Goal: Obtain resource: Download file/media

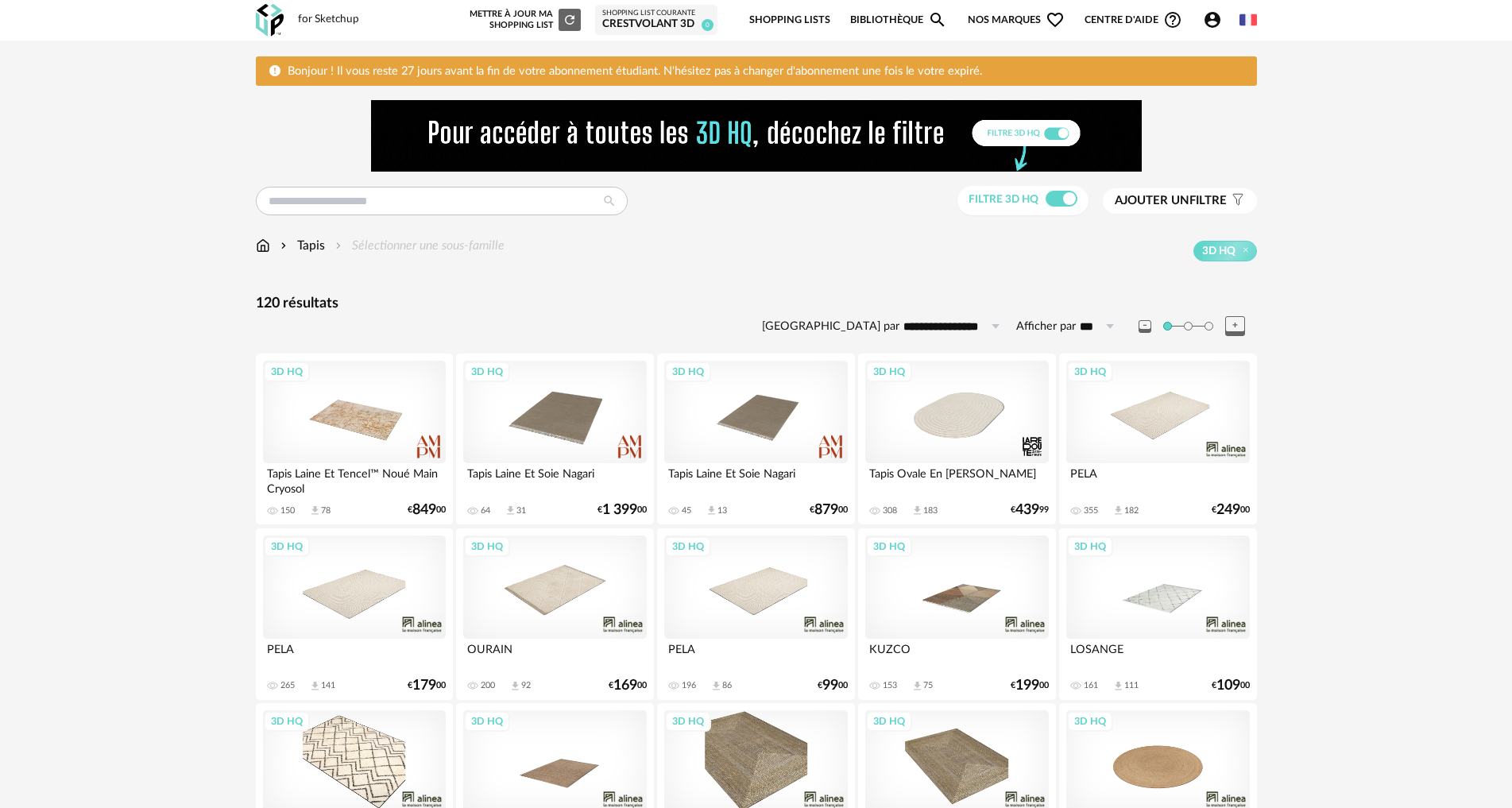
scroll to position [31, 0]
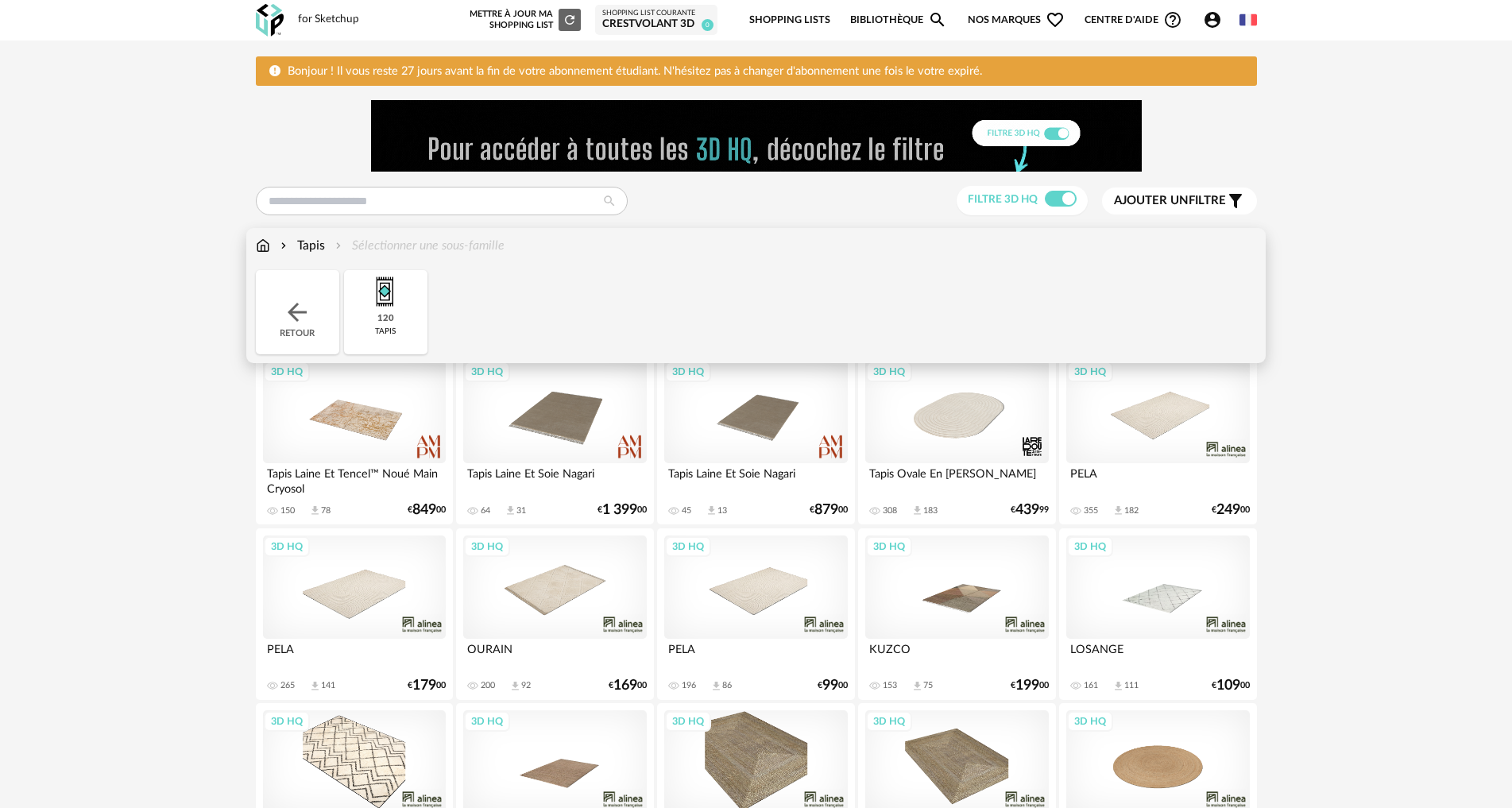
click at [301, 311] on img at bounding box center [297, 312] width 29 height 29
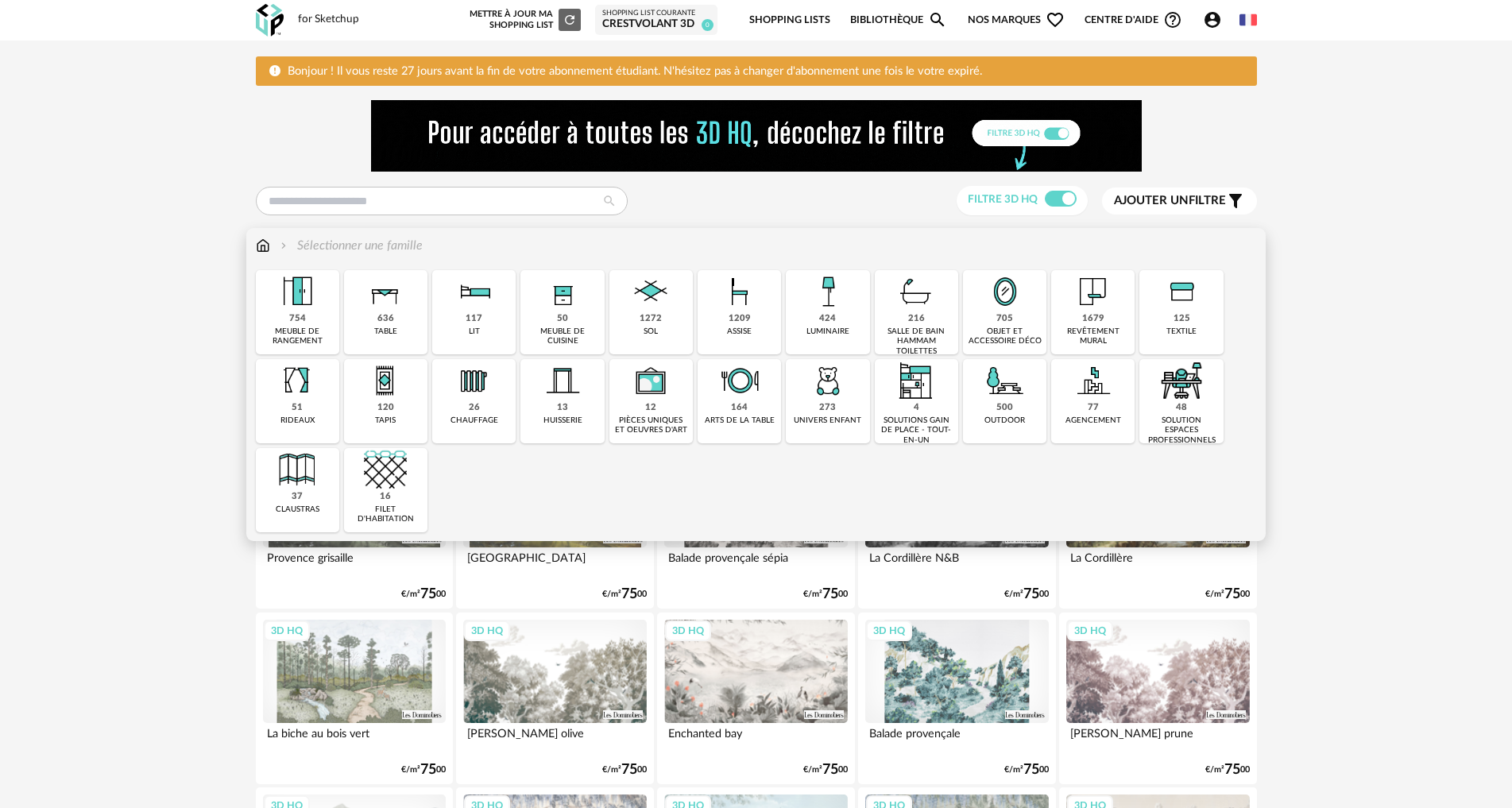
click at [408, 295] on div "636 table" at bounding box center [386, 311] width 84 height 84
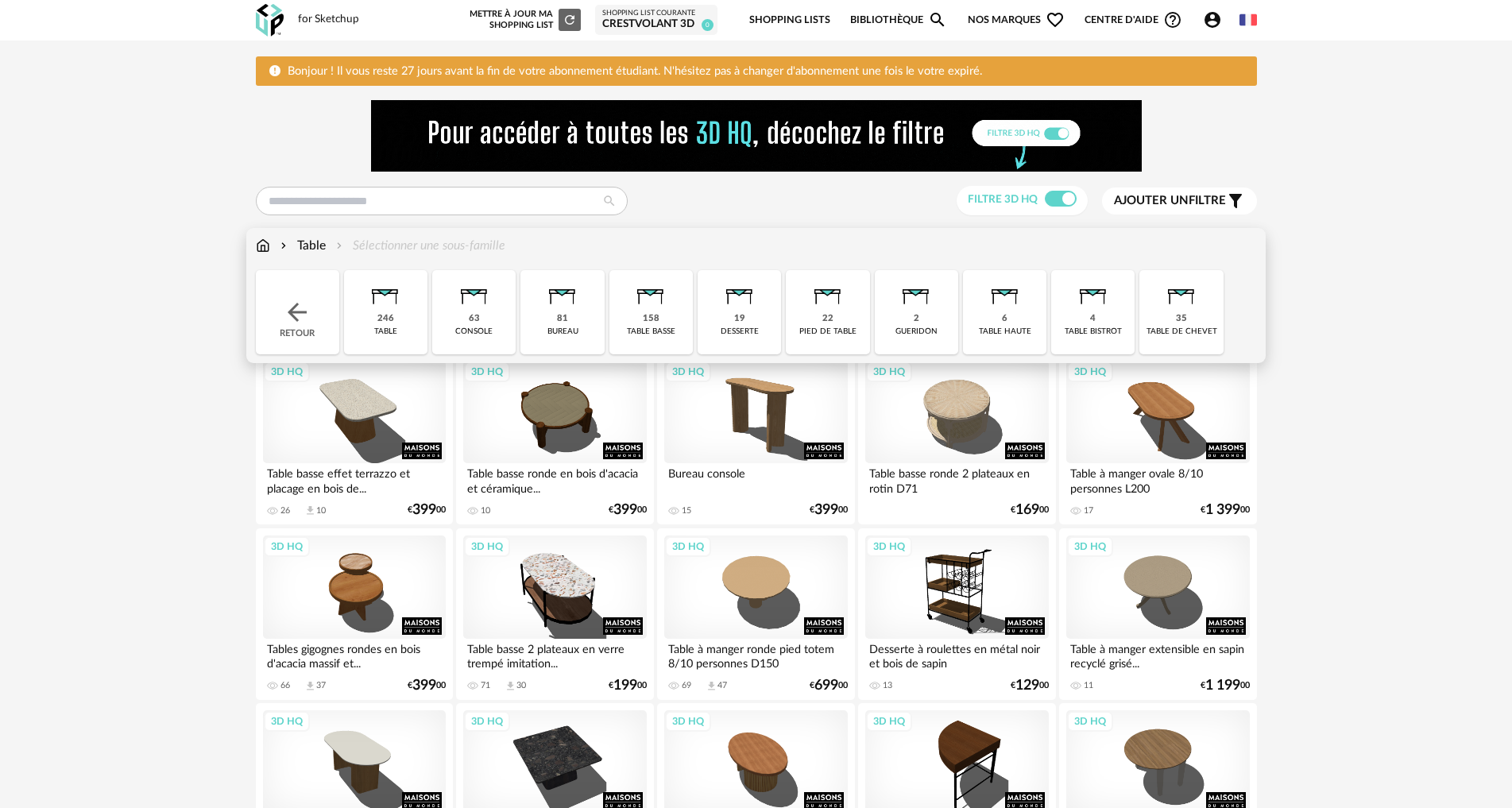
click at [641, 329] on div "158 table basse" at bounding box center [651, 311] width 84 height 84
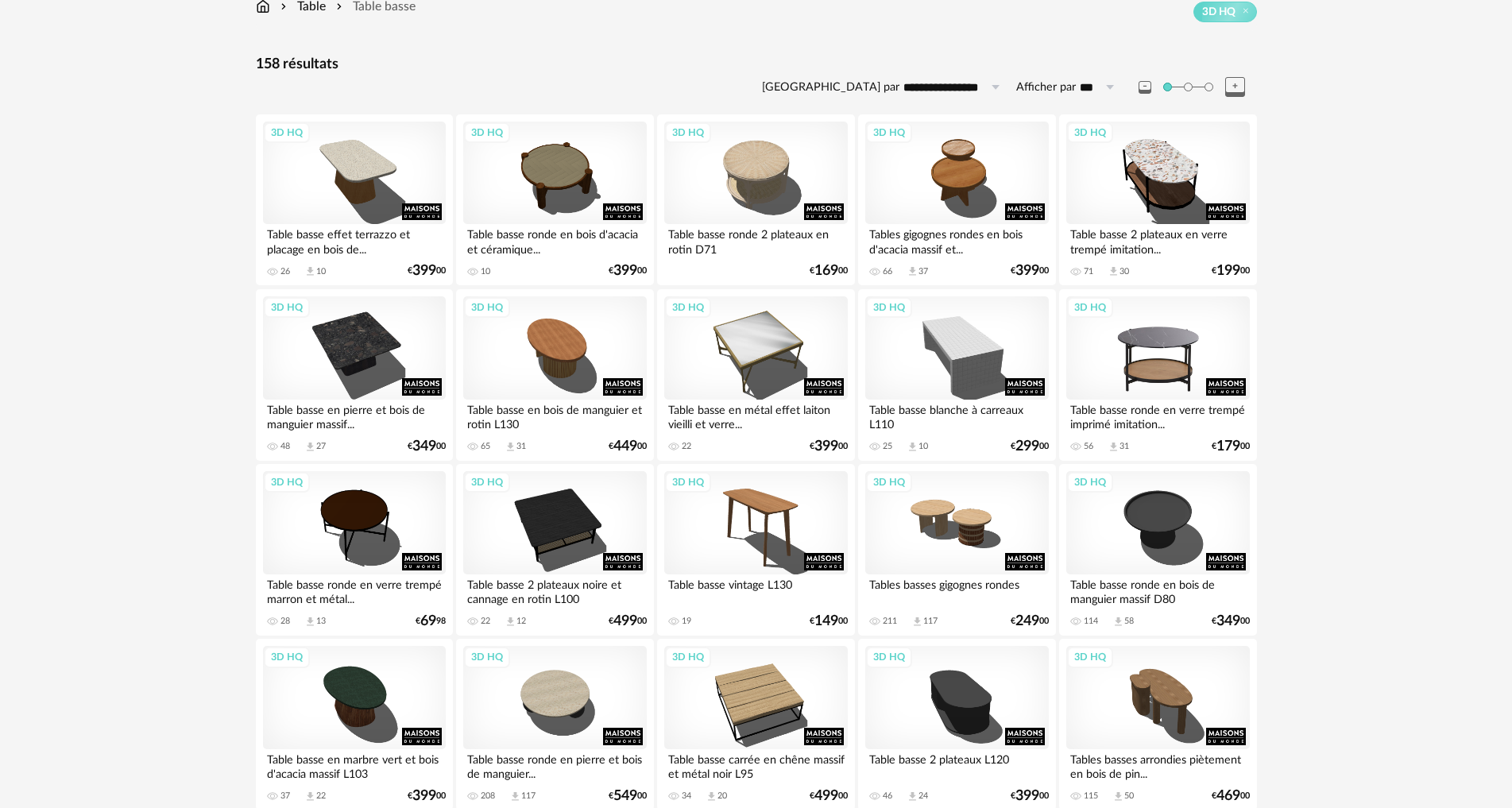
scroll to position [397, 0]
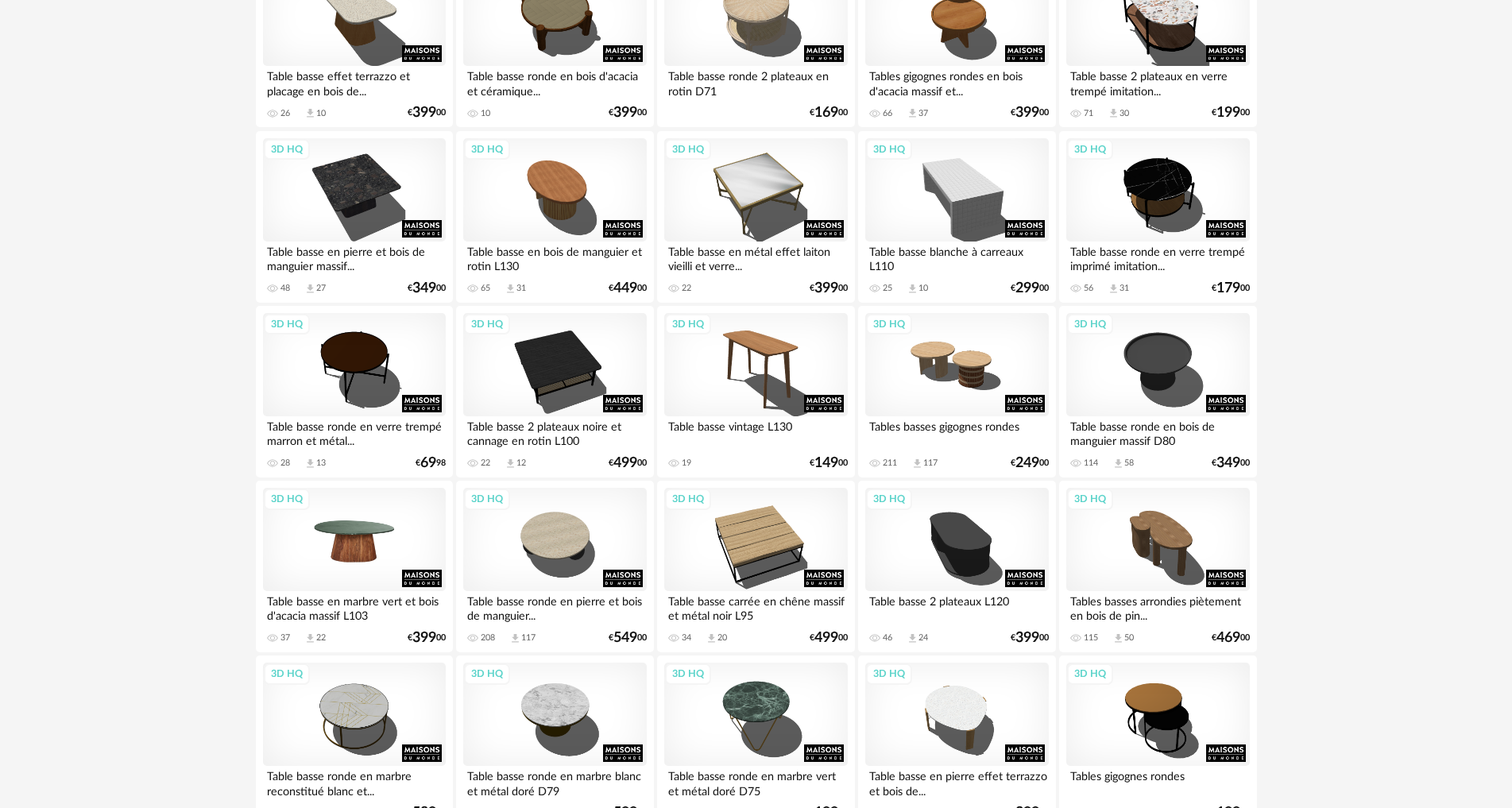
click at [370, 548] on div "3D HQ" at bounding box center [355, 539] width 182 height 103
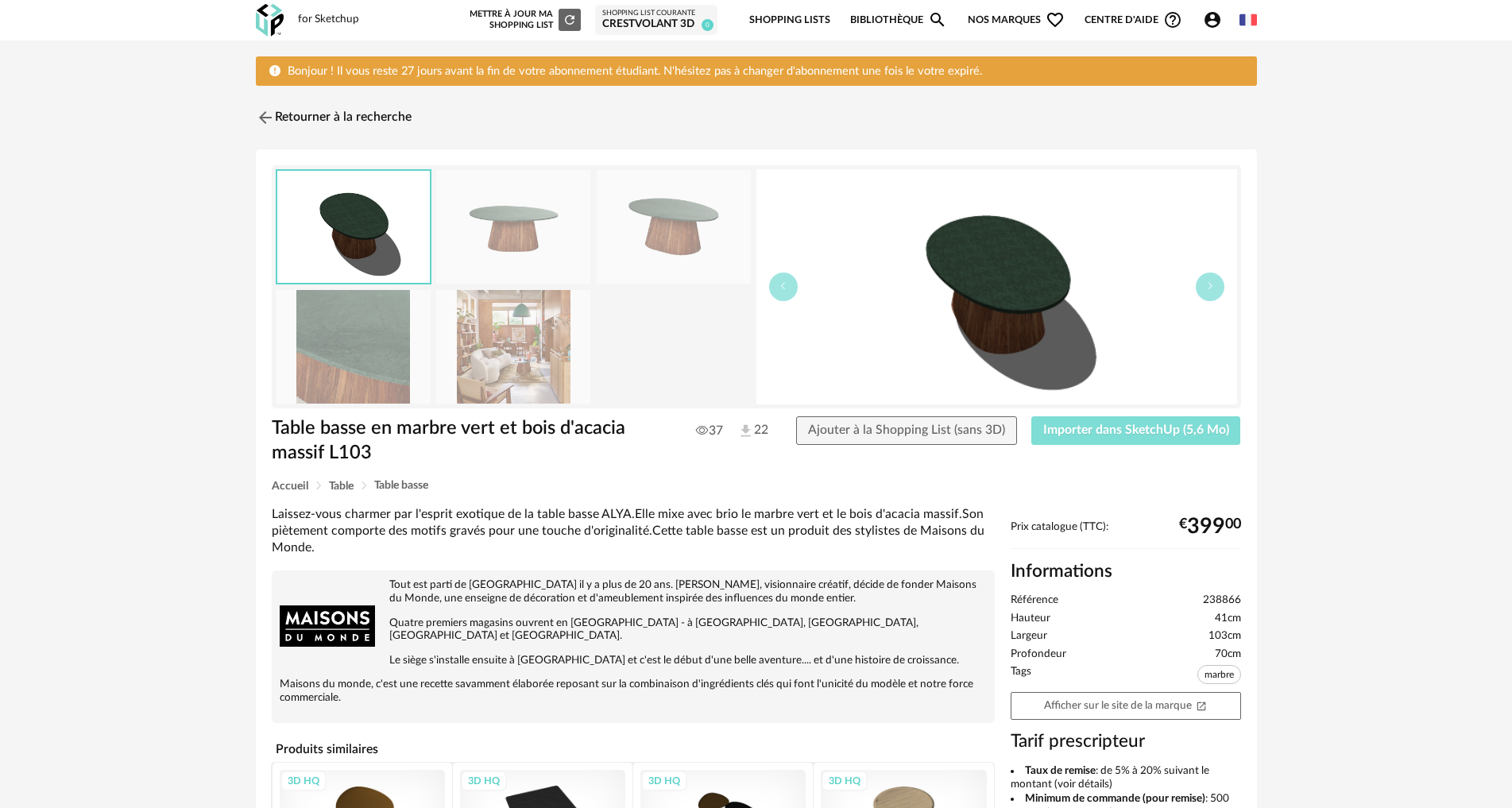
click at [1214, 437] on button "Importer dans SketchUp (5,6 Mo)" at bounding box center [1136, 430] width 210 height 29
click at [261, 107] on img at bounding box center [263, 118] width 23 height 23
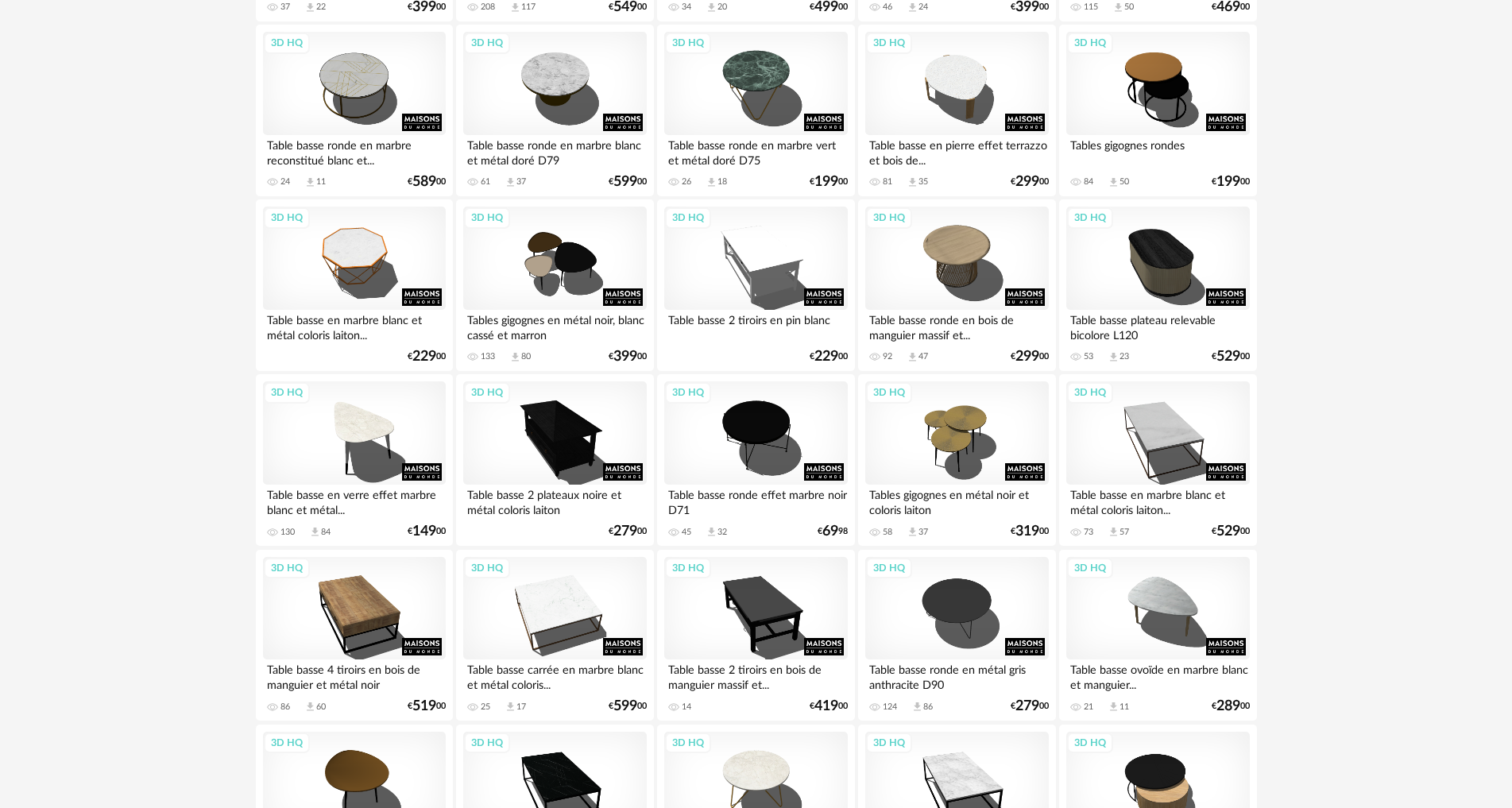
scroll to position [1033, 0]
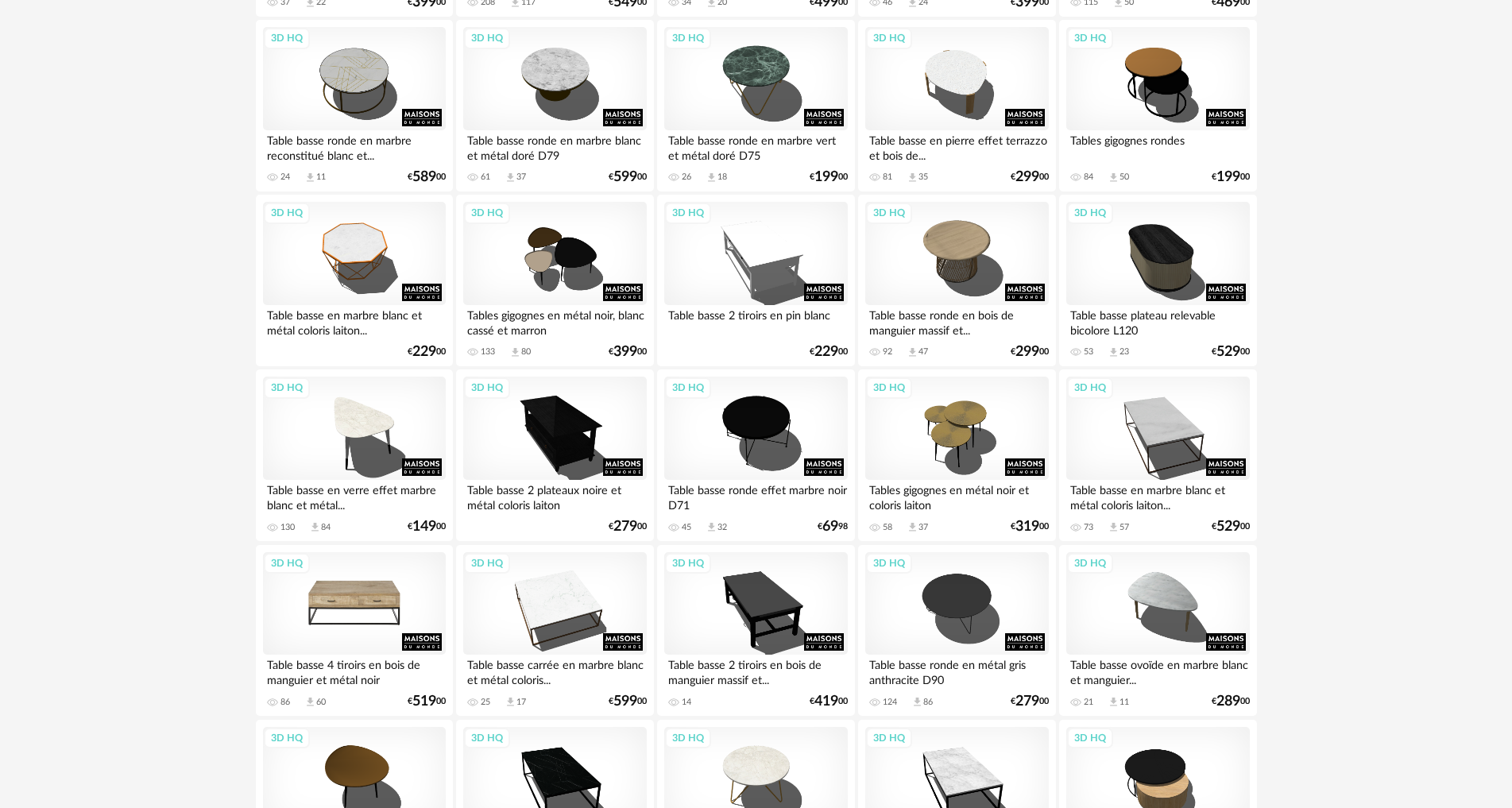
click at [347, 617] on div "3D HQ" at bounding box center [355, 604] width 182 height 103
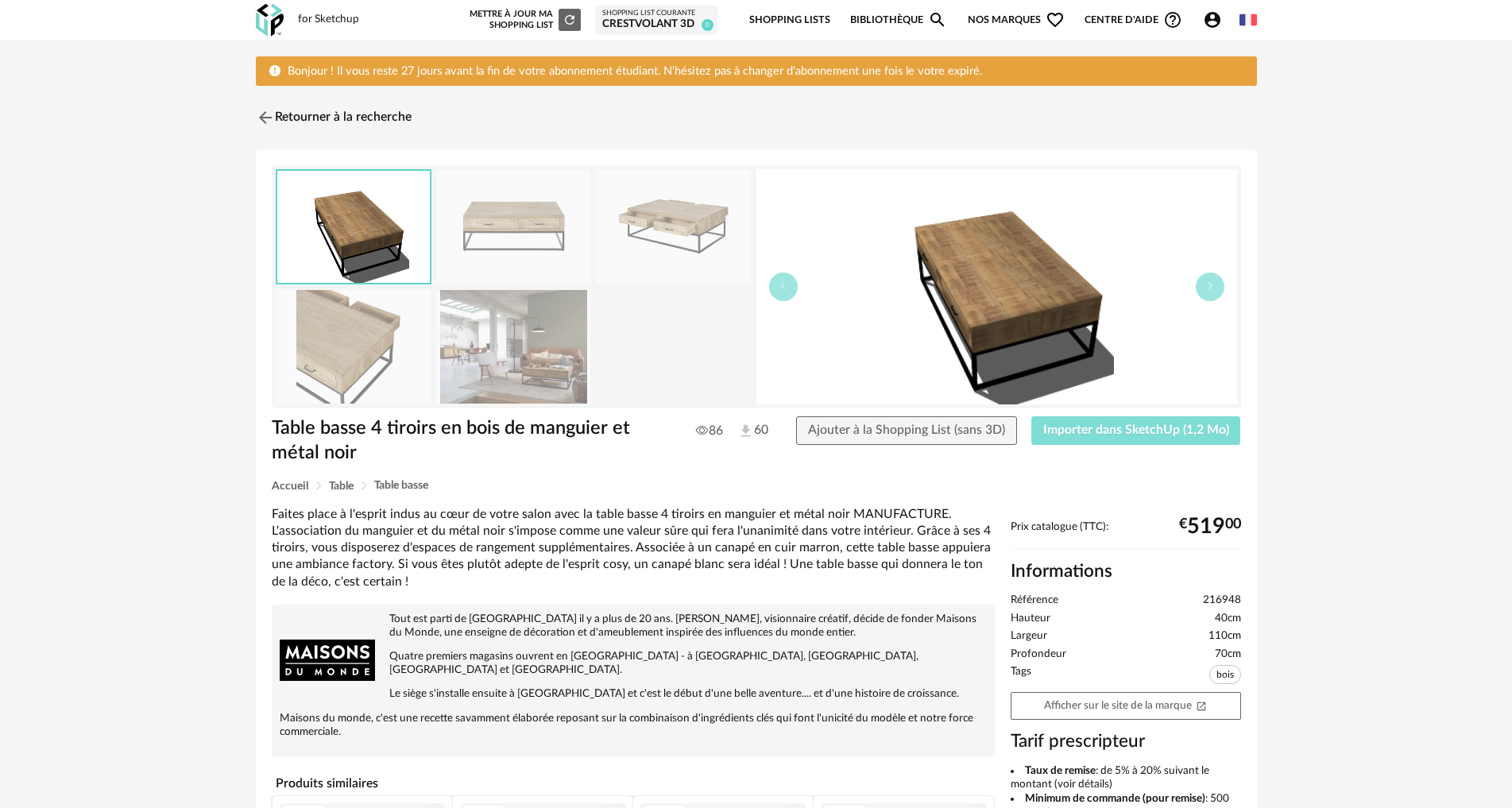
click at [1077, 437] on button "Importer dans SketchUp (1,2 Mo)" at bounding box center [1136, 430] width 210 height 29
click at [259, 112] on img at bounding box center [263, 118] width 23 height 23
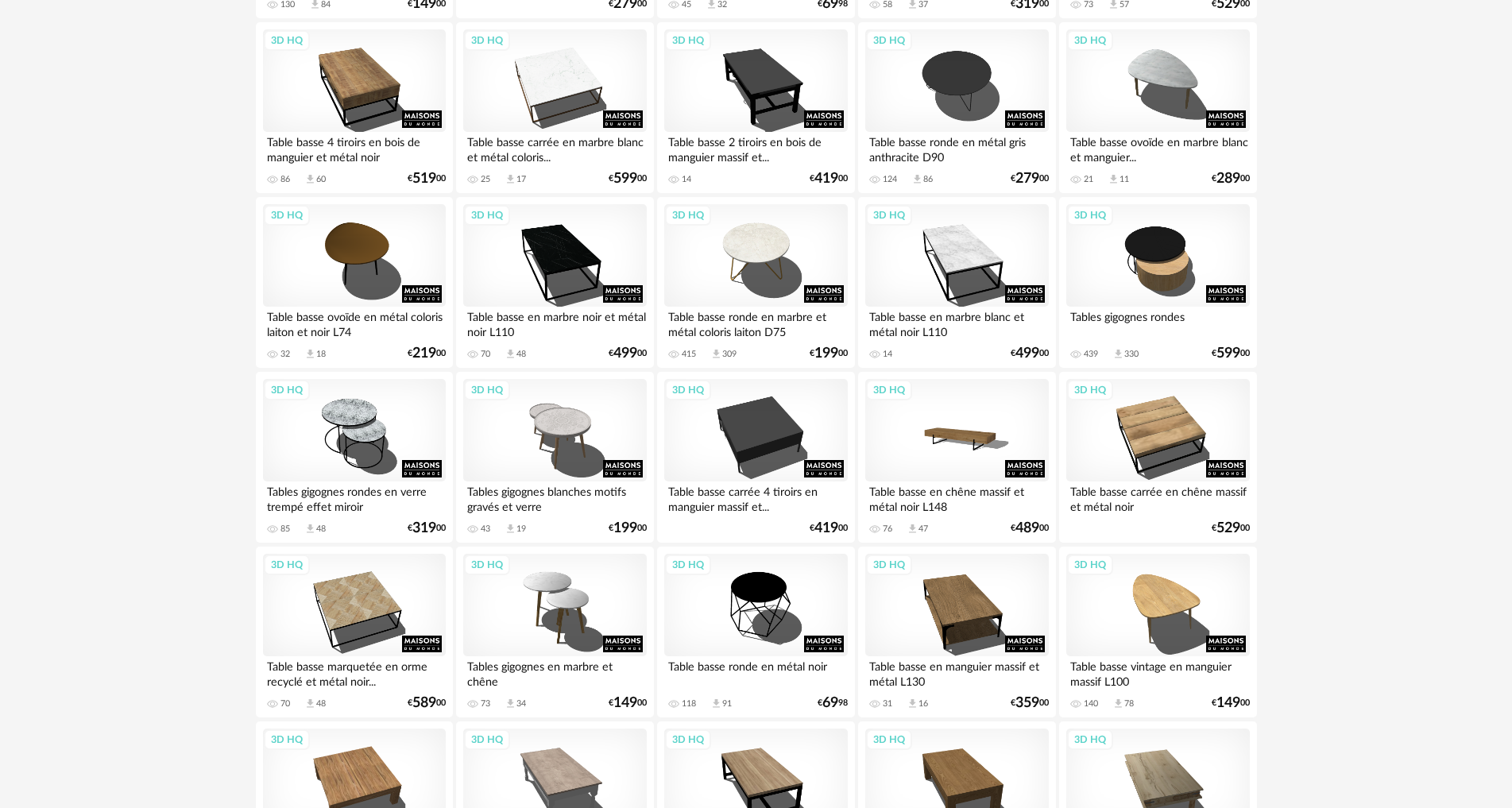
scroll to position [1588, 0]
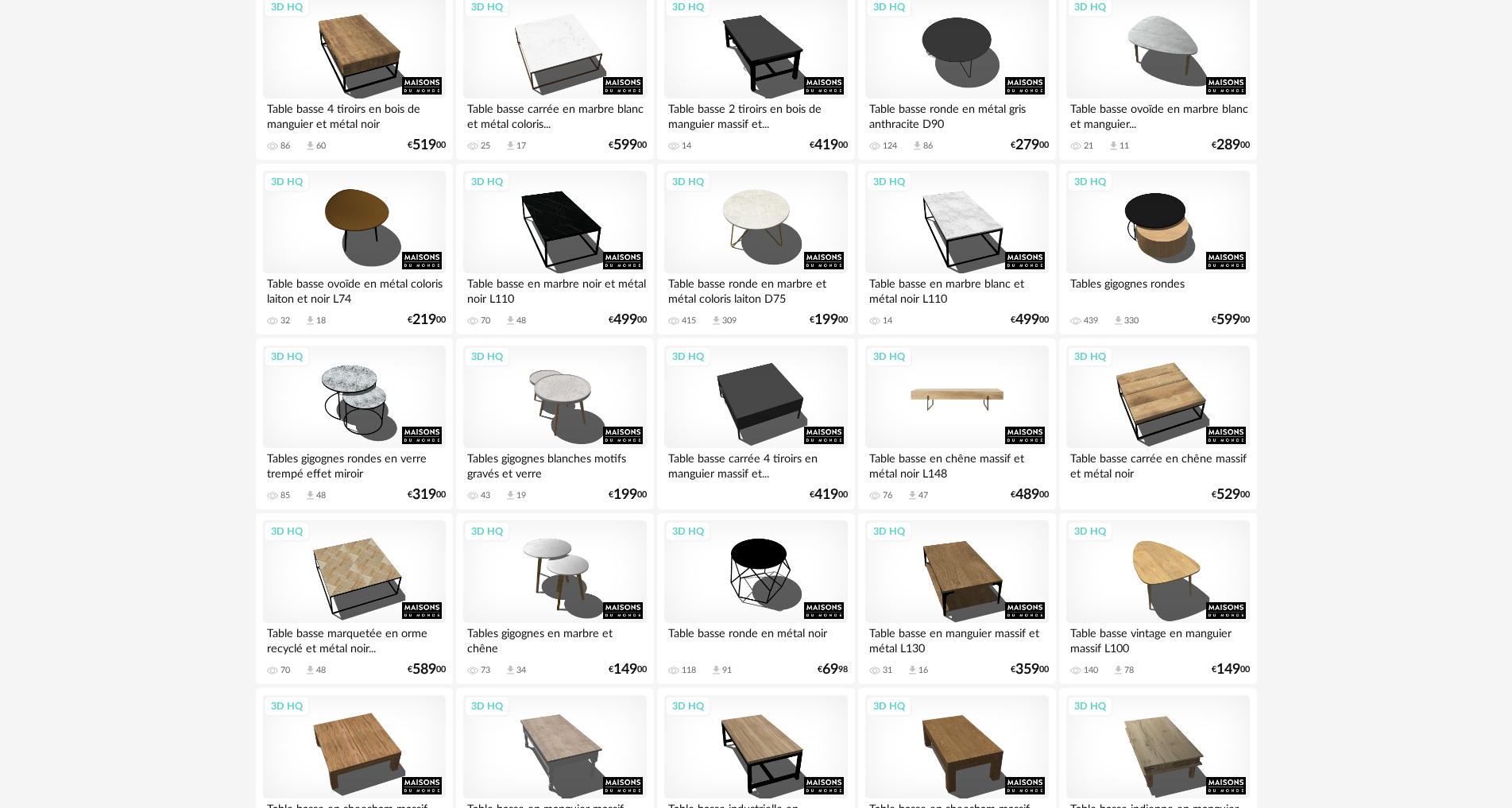
click at [987, 397] on div "3D HQ" at bounding box center [957, 397] width 182 height 103
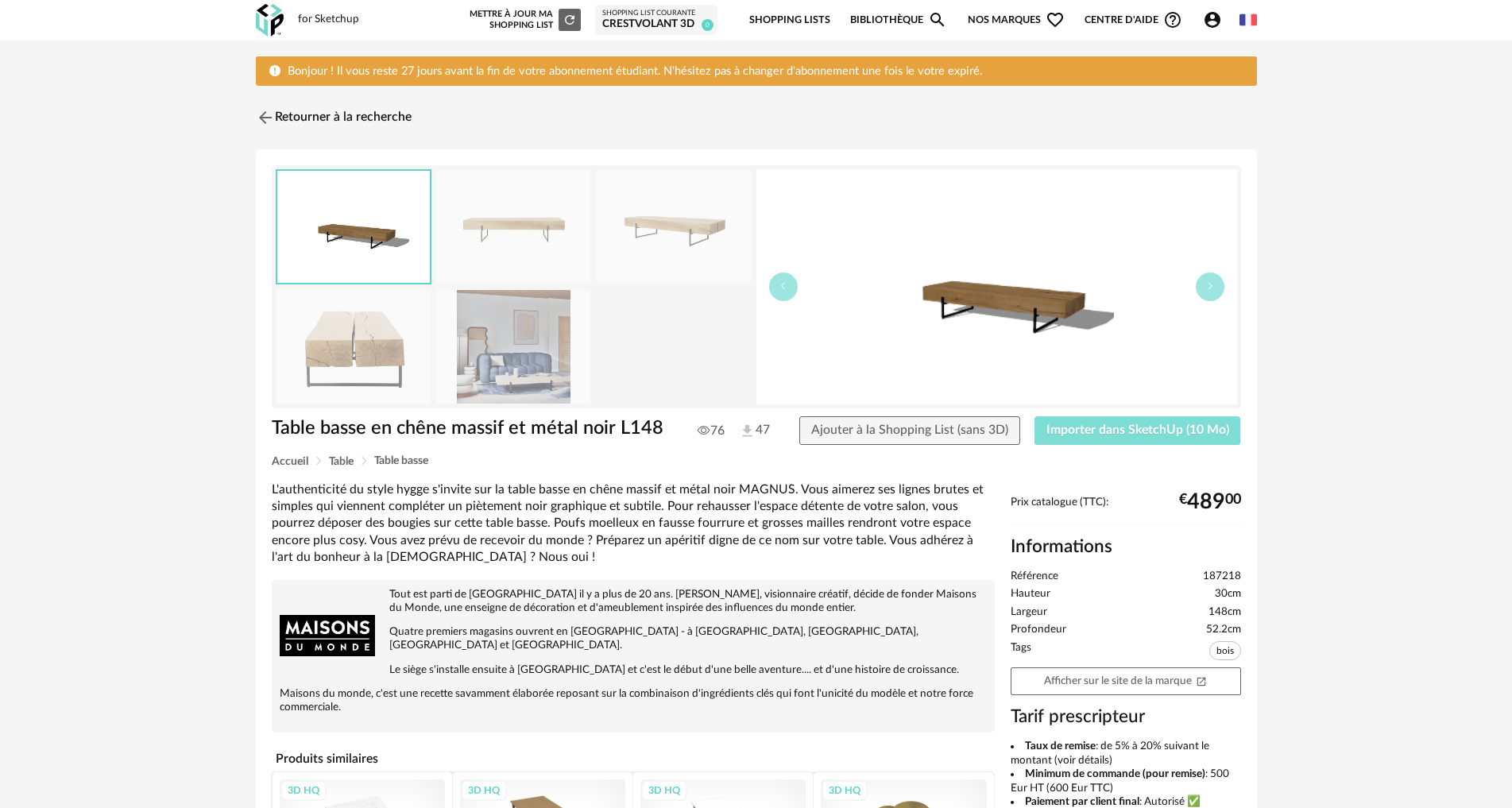
click at [1148, 427] on span "Importer dans SketchUp (10 Mo)" at bounding box center [1137, 430] width 182 height 13
click at [262, 119] on img at bounding box center [263, 118] width 23 height 23
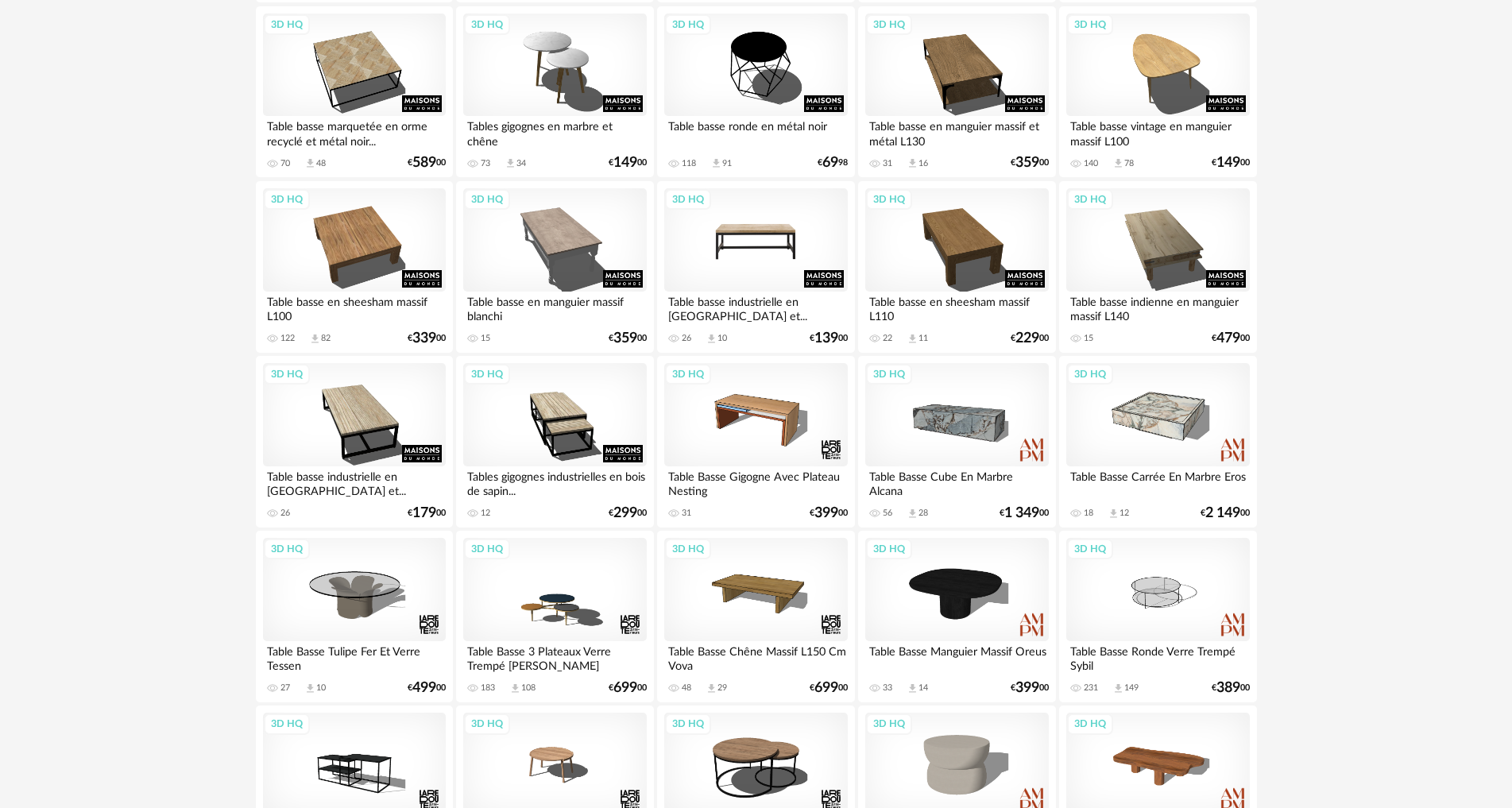
scroll to position [2144, 0]
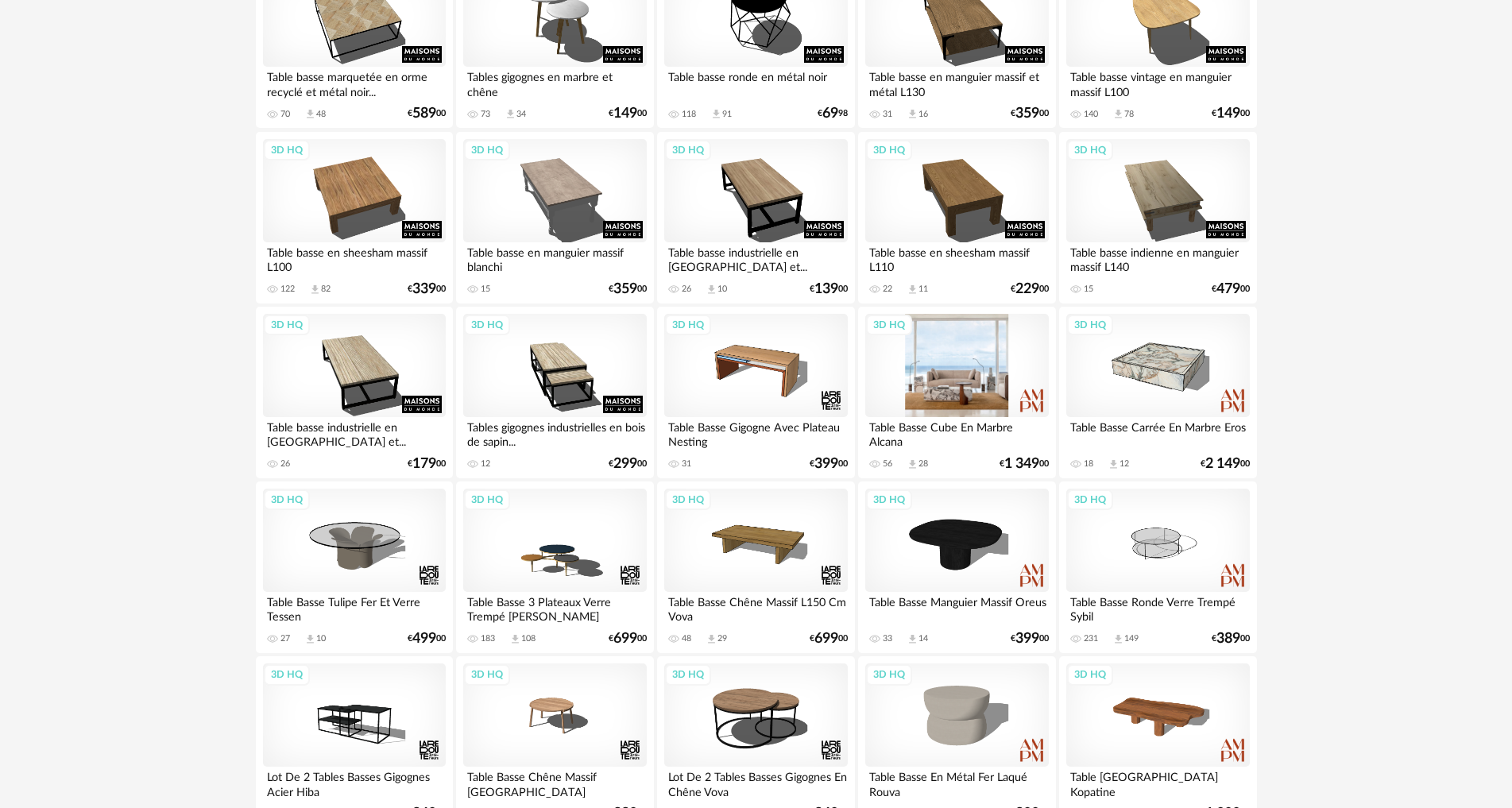
click at [1002, 374] on div "3D HQ" at bounding box center [957, 365] width 182 height 103
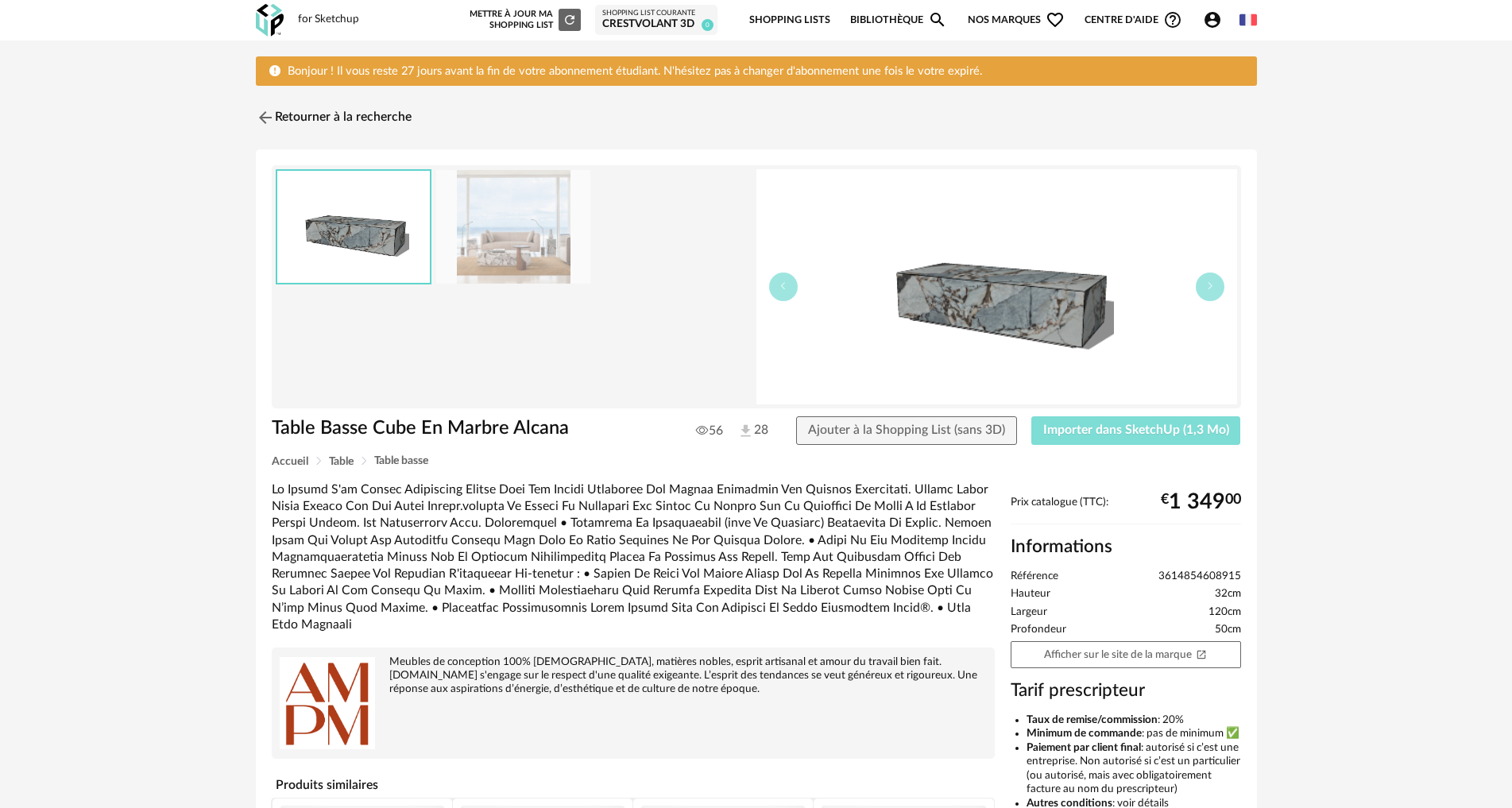
click at [1125, 427] on span "Importer dans SketchUp (1,3 Mo)" at bounding box center [1136, 430] width 186 height 13
click at [263, 119] on img at bounding box center [263, 118] width 23 height 23
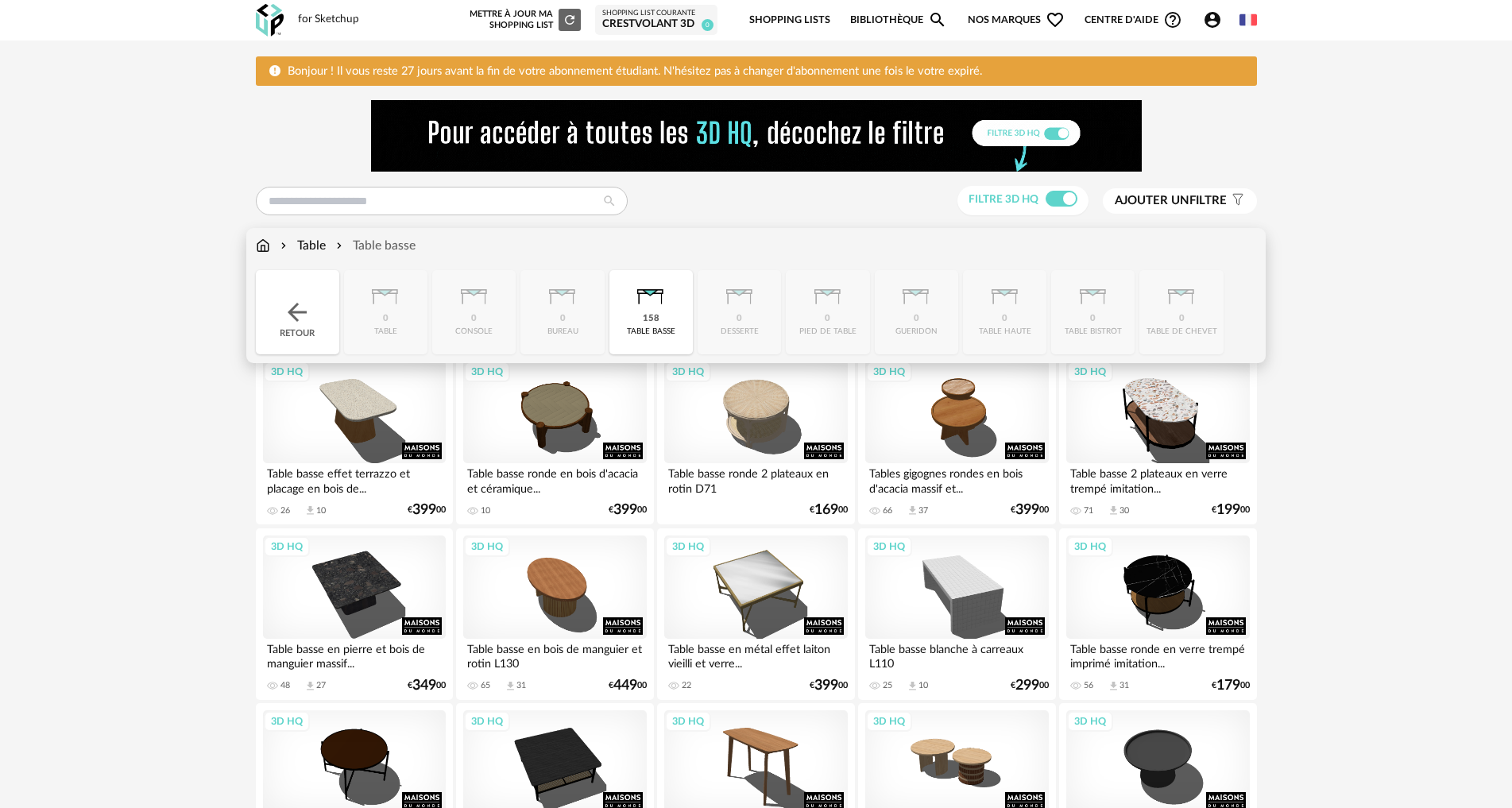
click at [298, 240] on div "Table" at bounding box center [301, 246] width 49 height 18
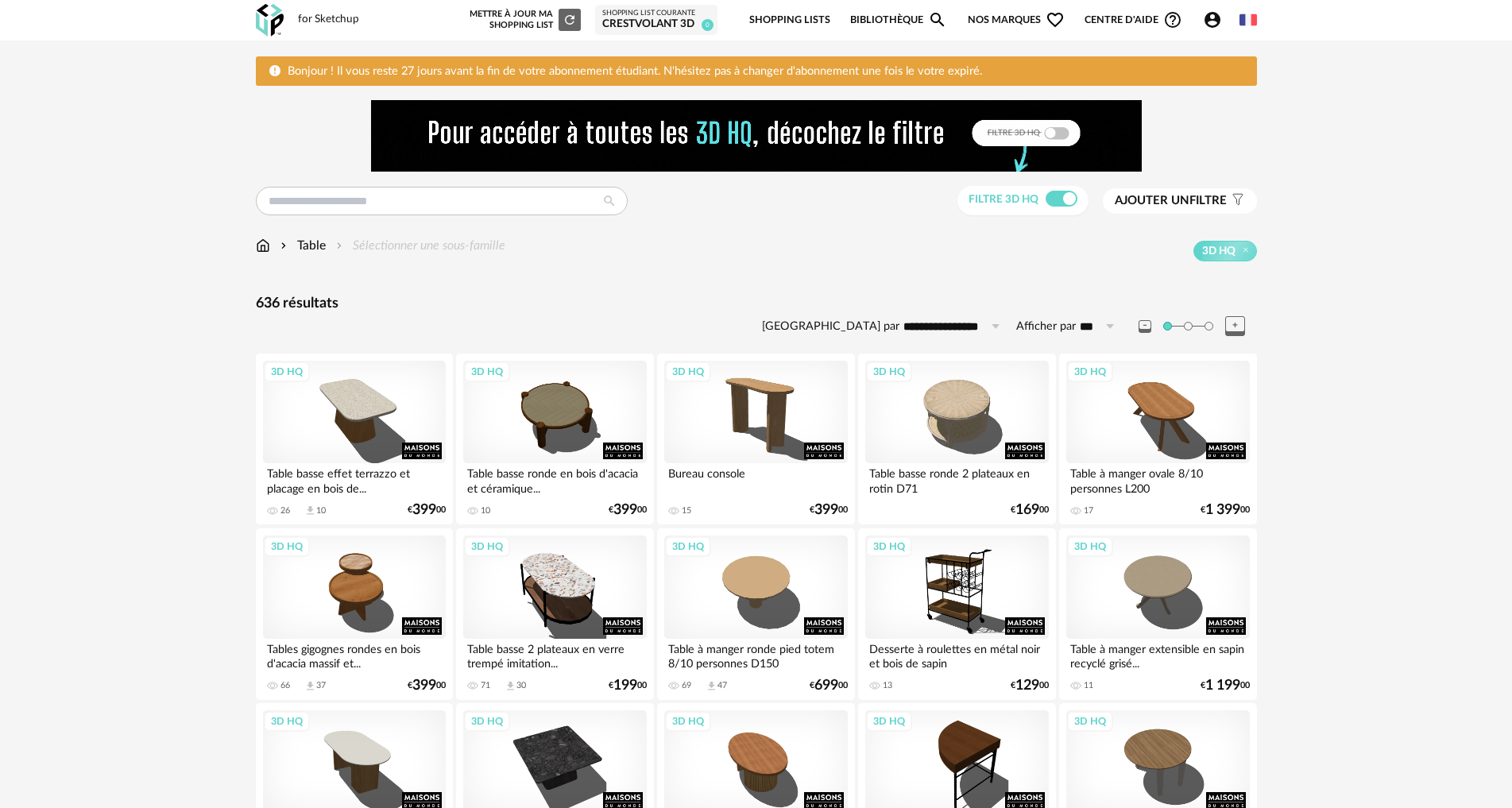
click at [257, 241] on img at bounding box center [263, 246] width 15 height 18
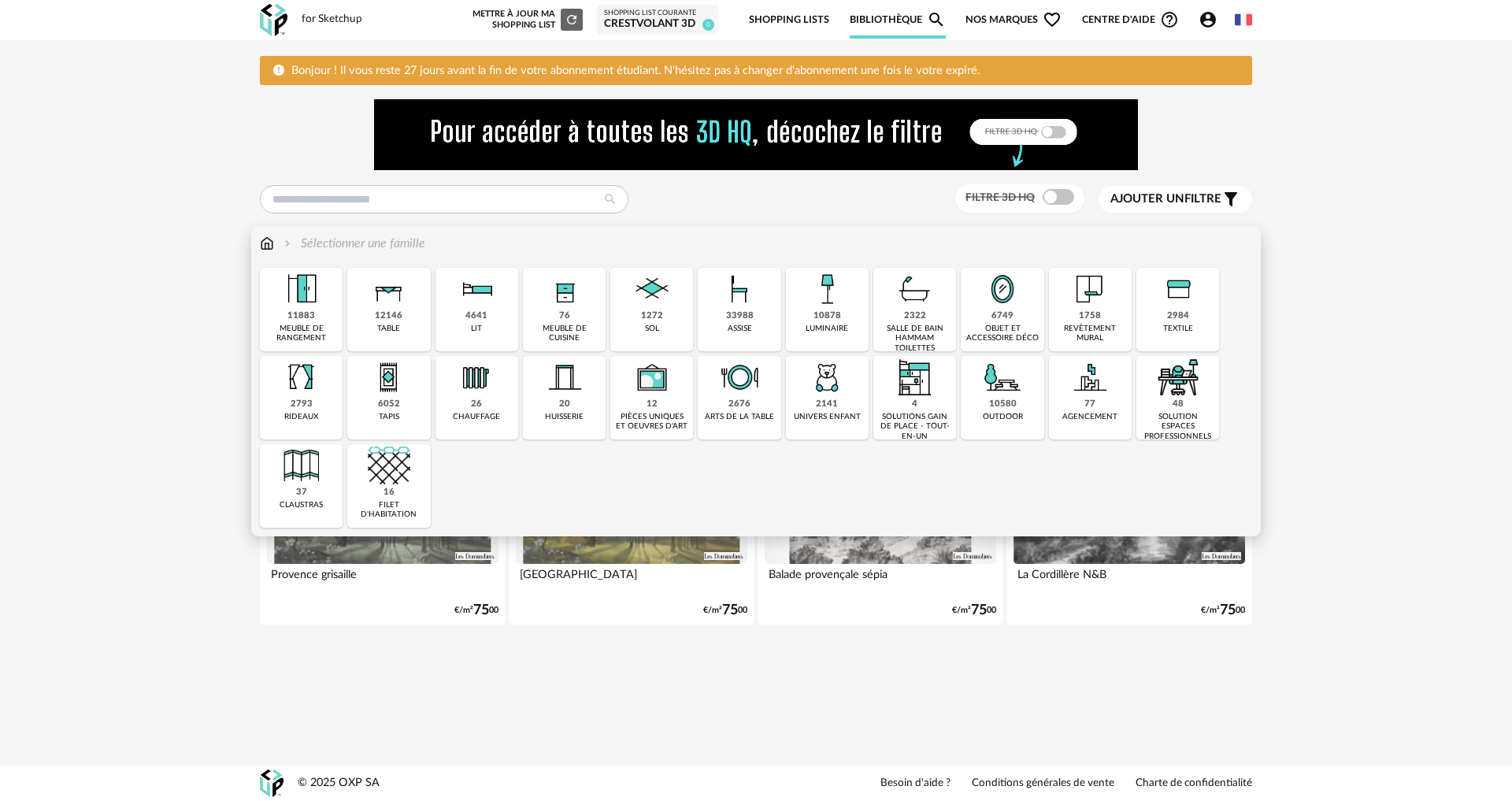
click at [296, 292] on img at bounding box center [301, 288] width 43 height 43
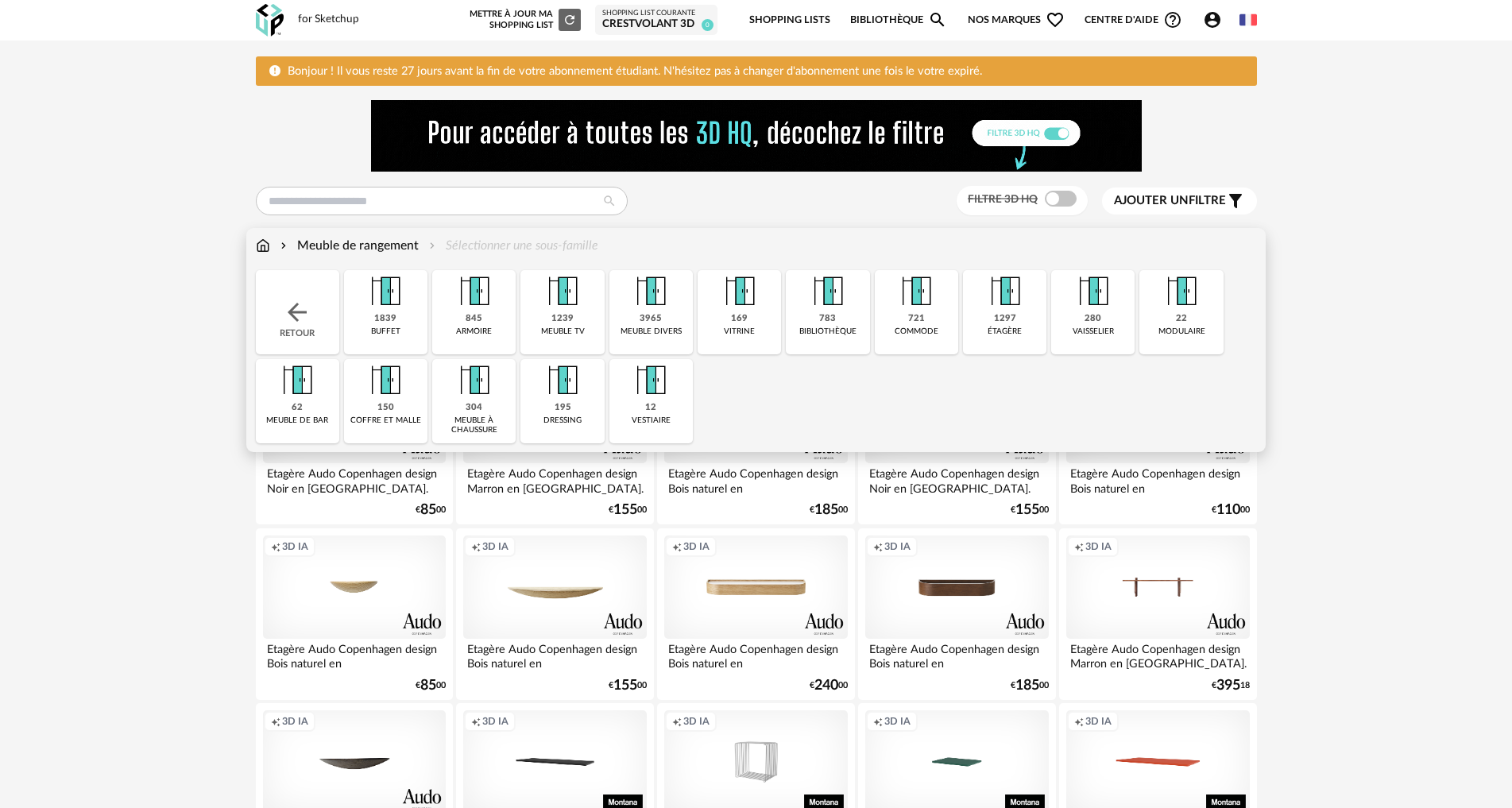
click at [551, 294] on img at bounding box center [563, 291] width 43 height 43
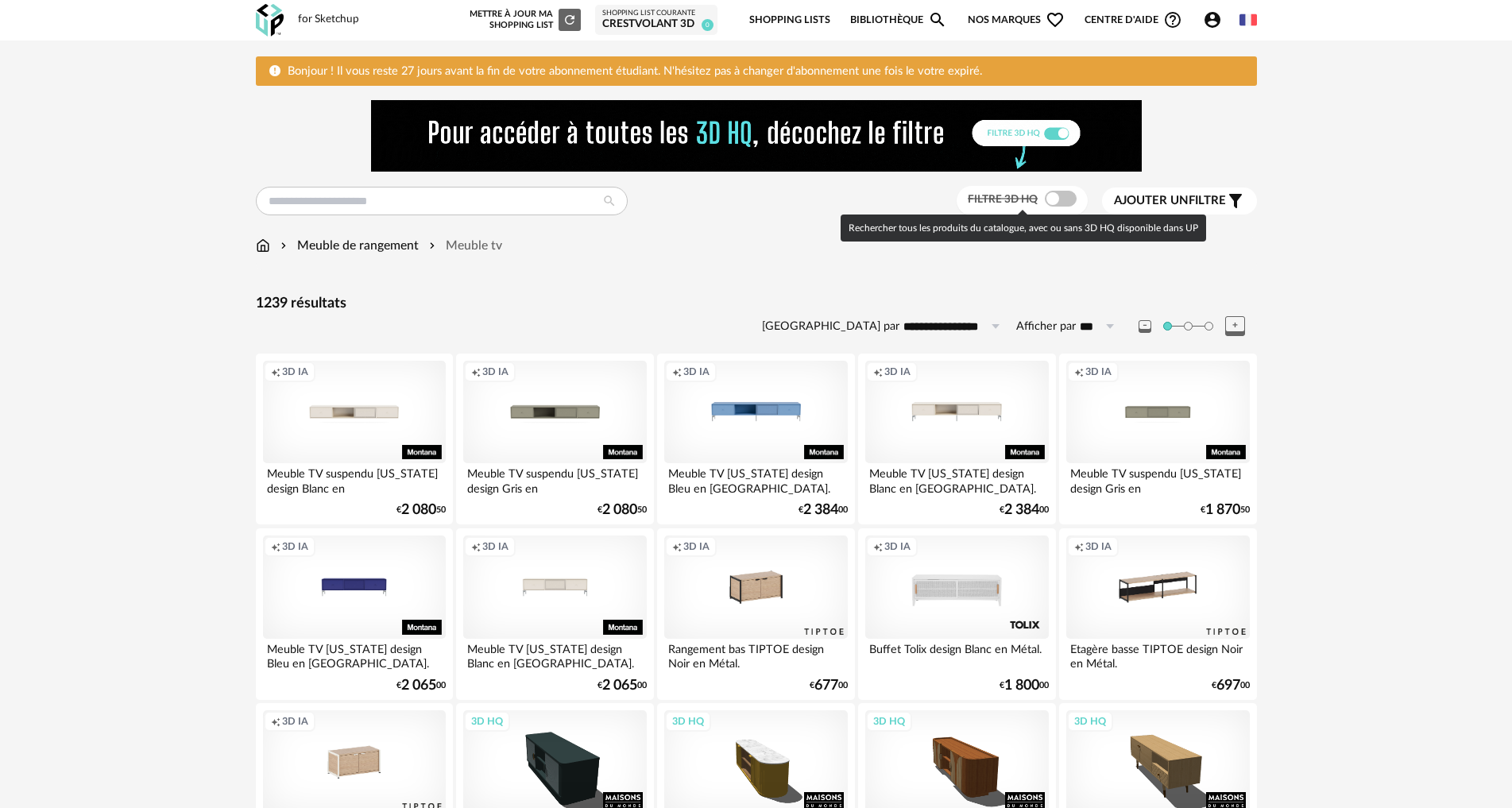
click at [1053, 194] on span at bounding box center [1061, 198] width 32 height 16
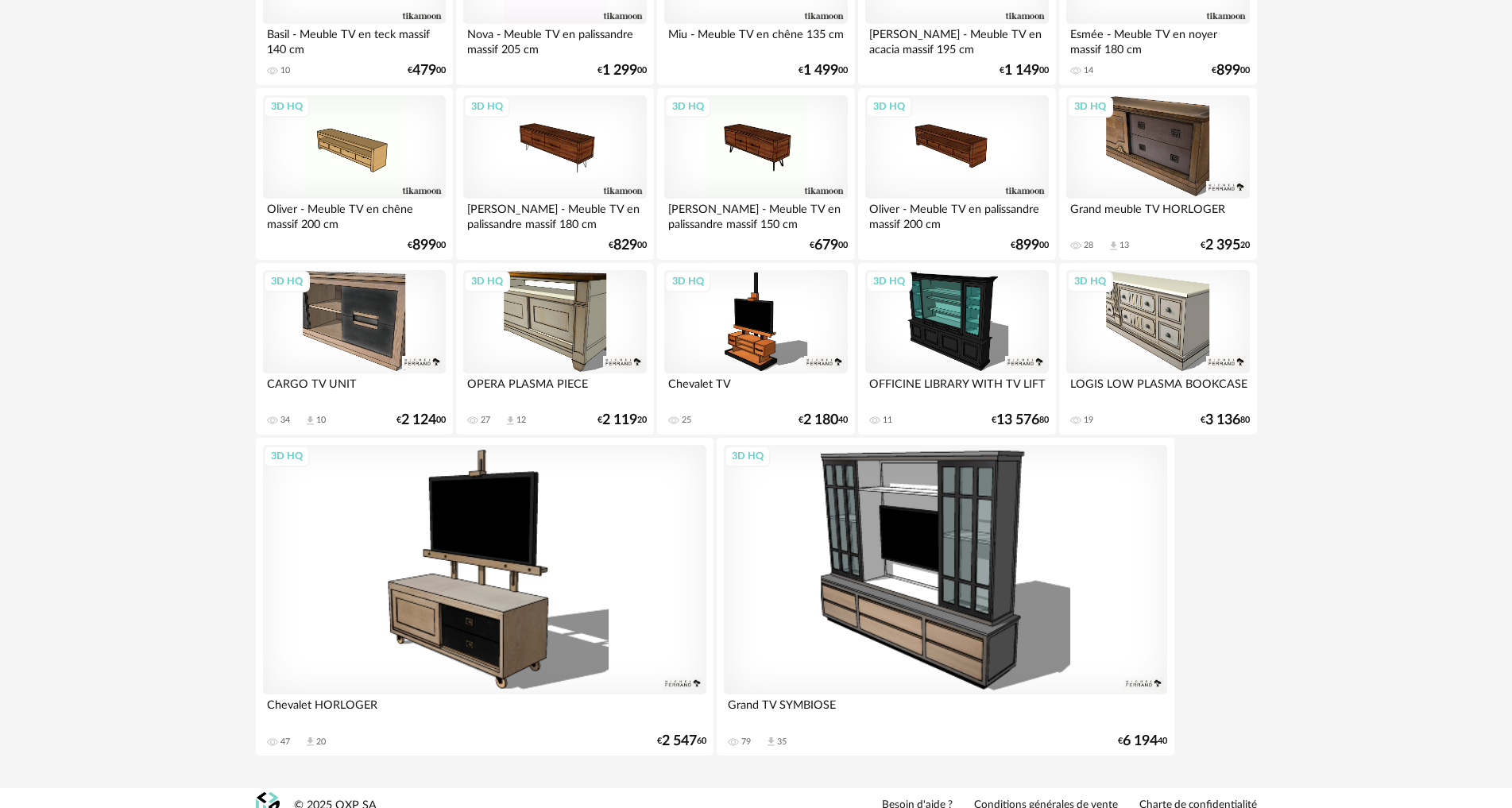
scroll to position [2903, 0]
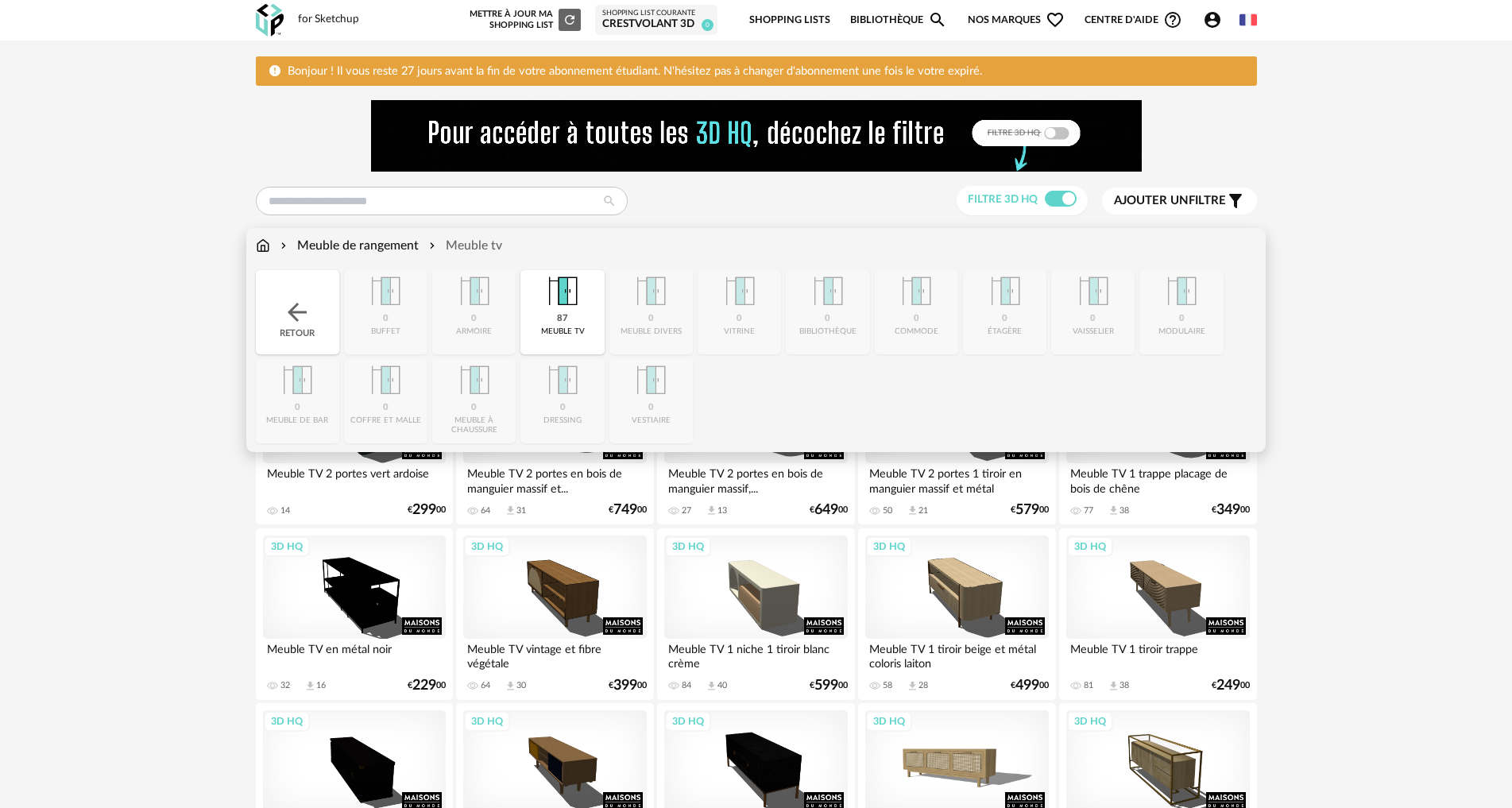
click at [297, 315] on img at bounding box center [297, 312] width 29 height 29
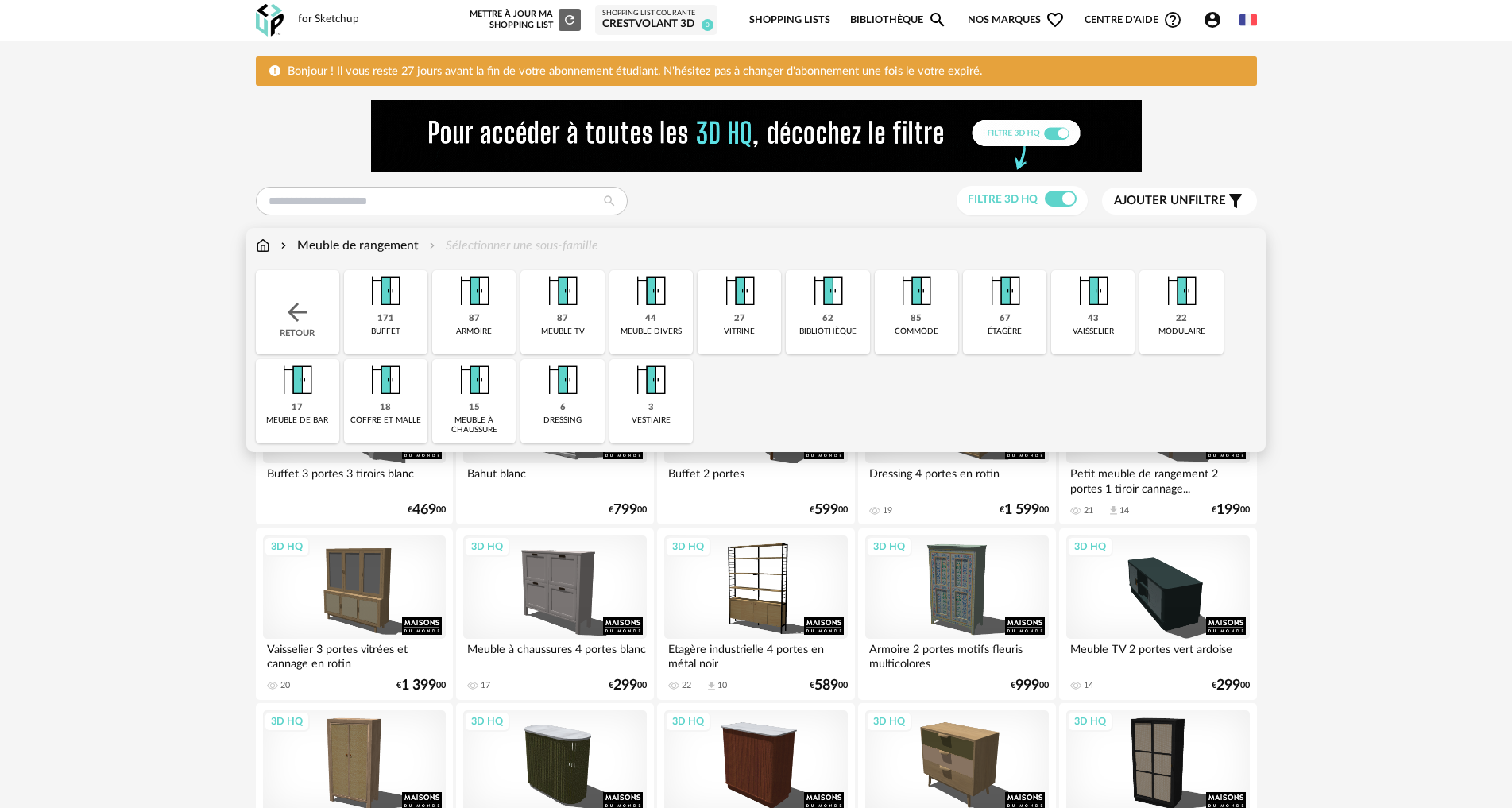
click at [297, 315] on img at bounding box center [297, 312] width 29 height 29
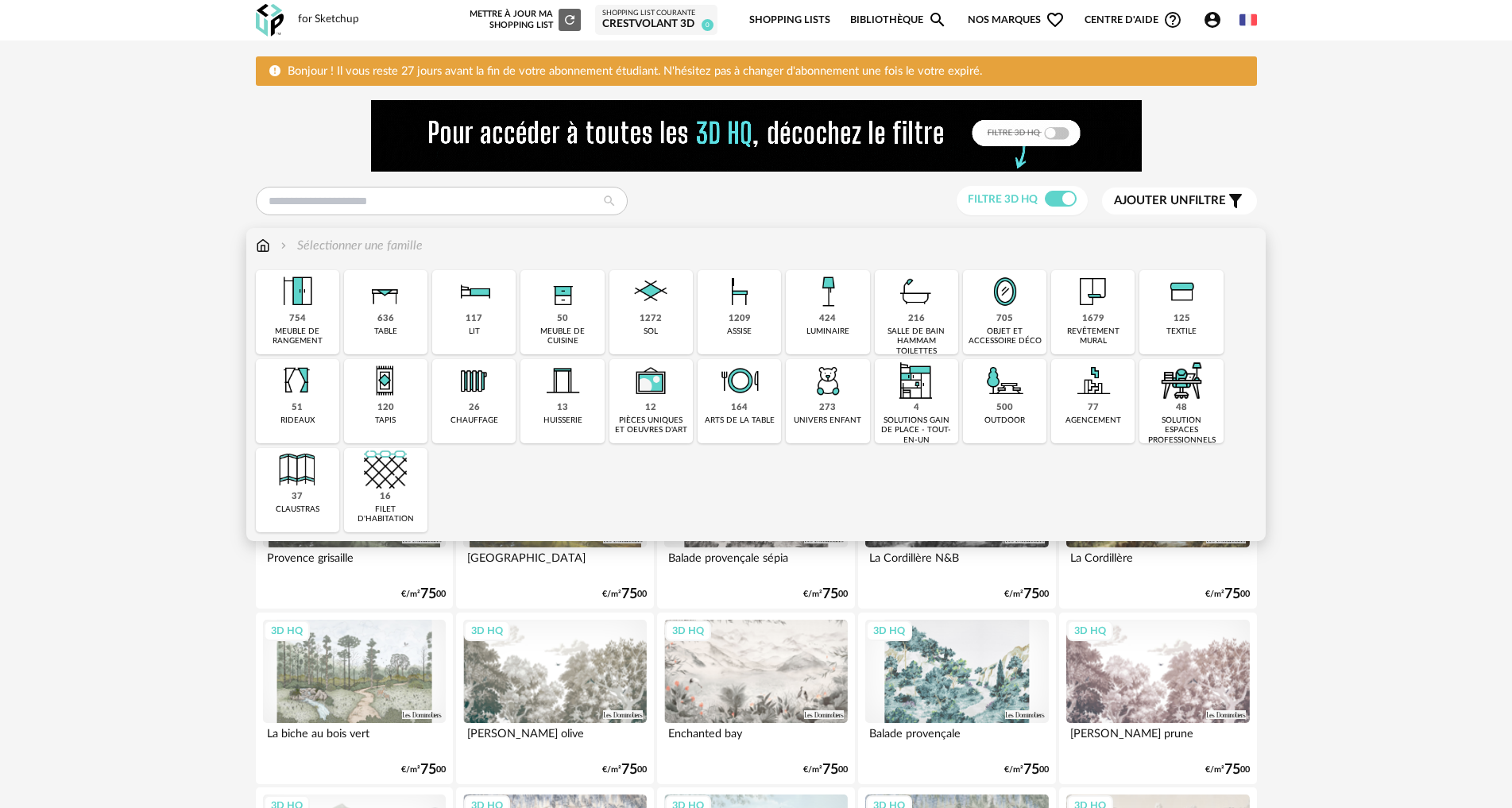
click at [400, 305] on img at bounding box center [385, 291] width 43 height 43
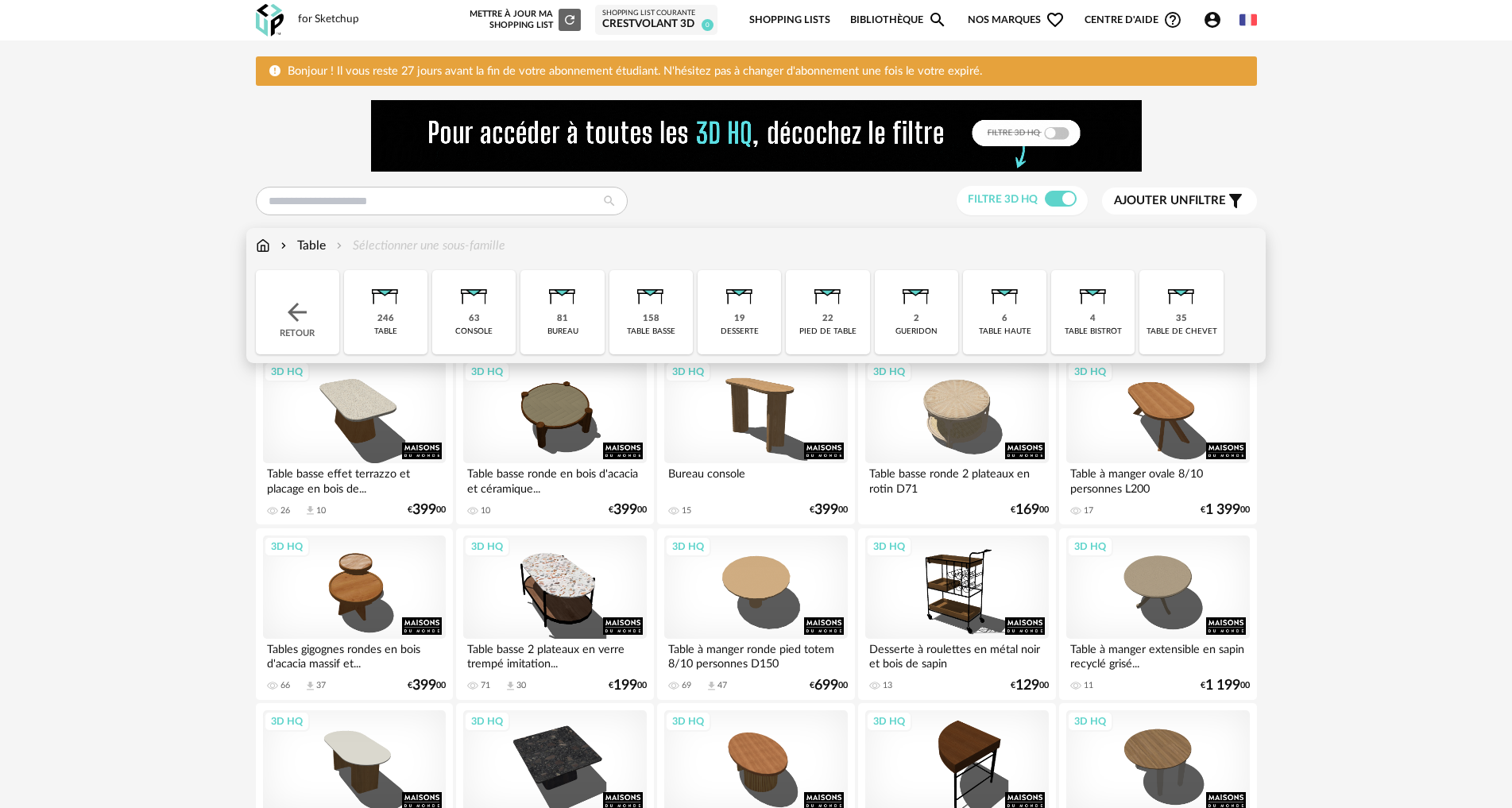
click at [403, 305] on img at bounding box center [385, 291] width 43 height 43
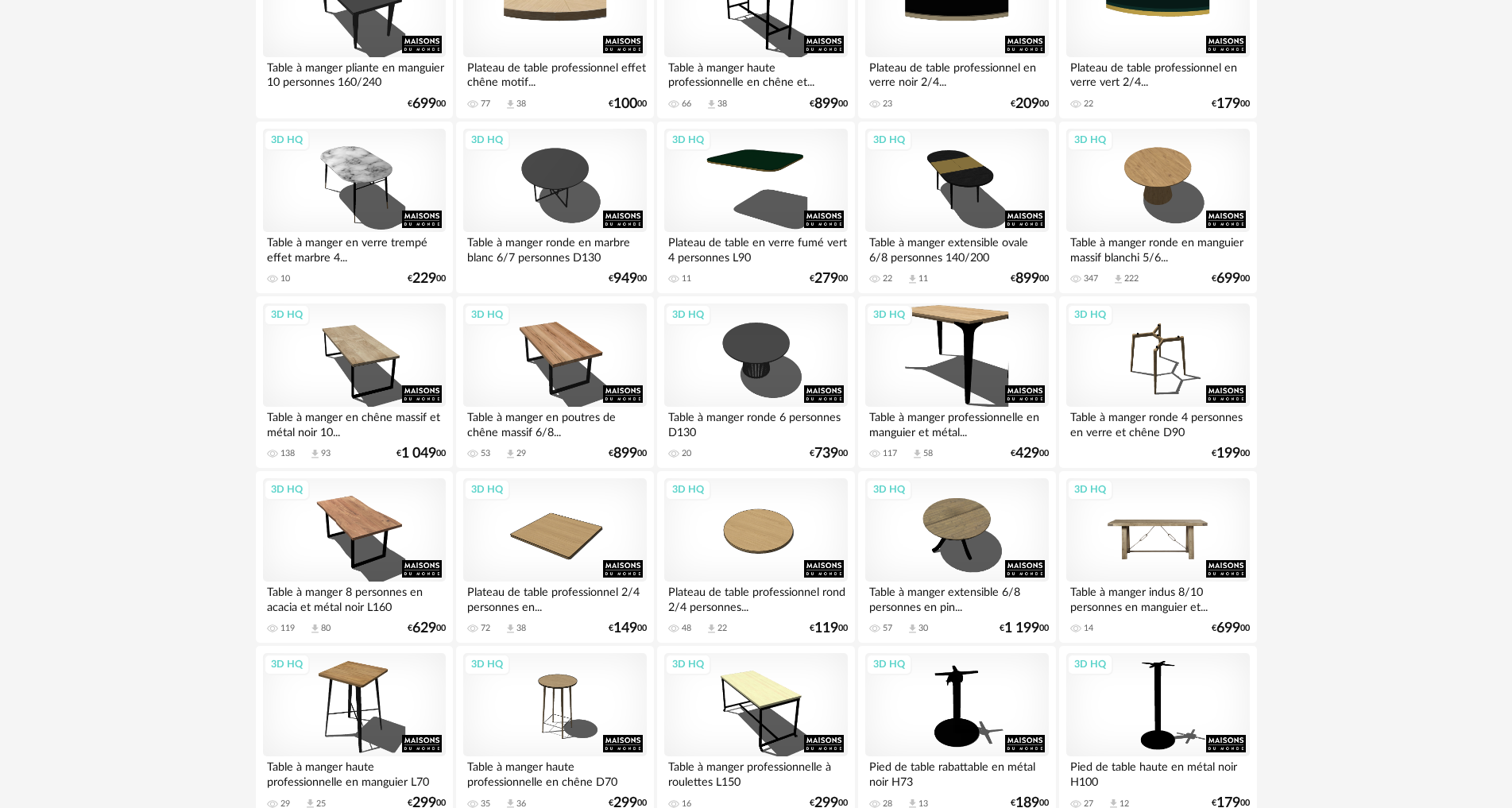
scroll to position [2779, 0]
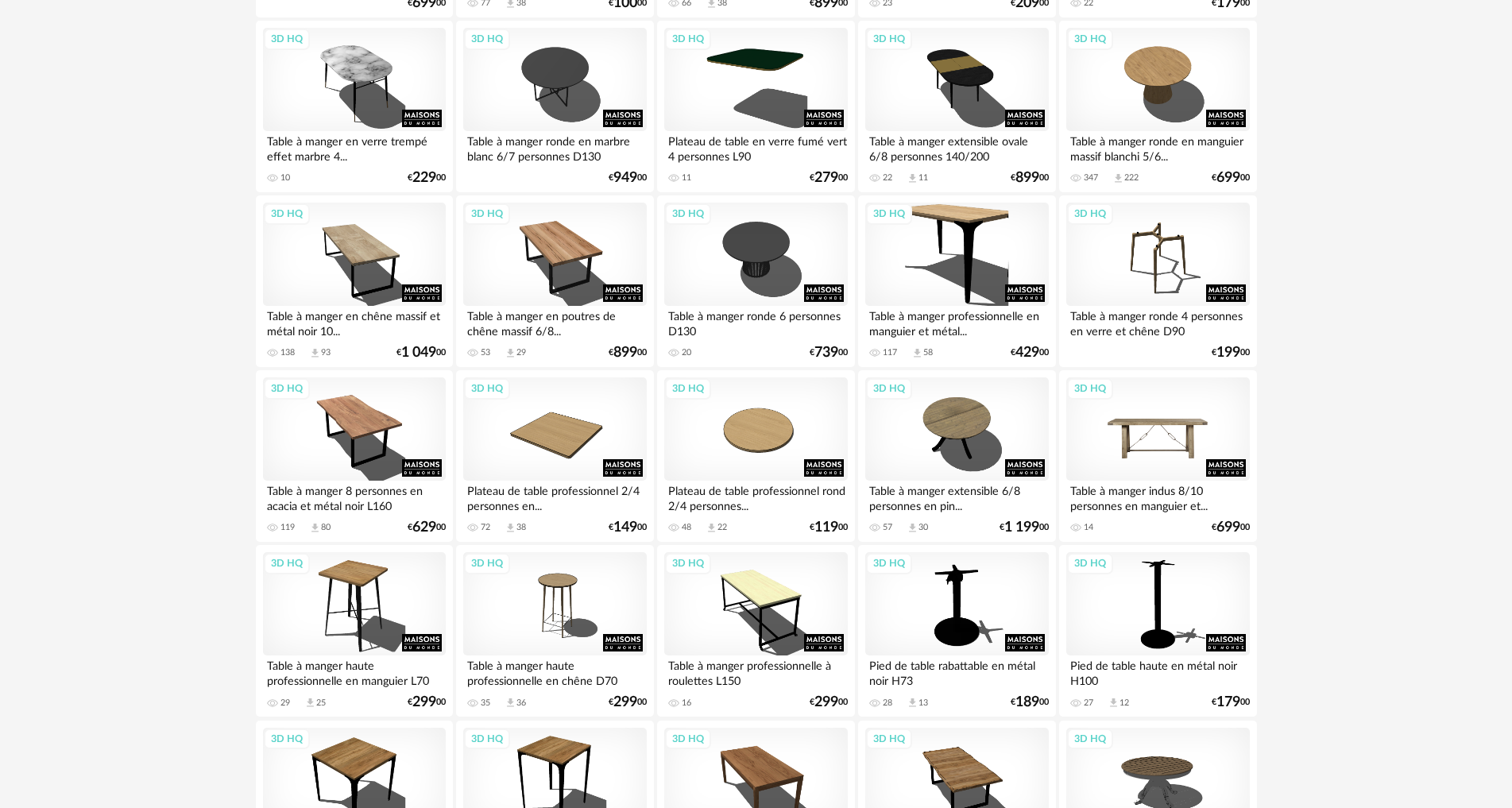
click at [1143, 449] on div "3D HQ" at bounding box center [1157, 429] width 182 height 103
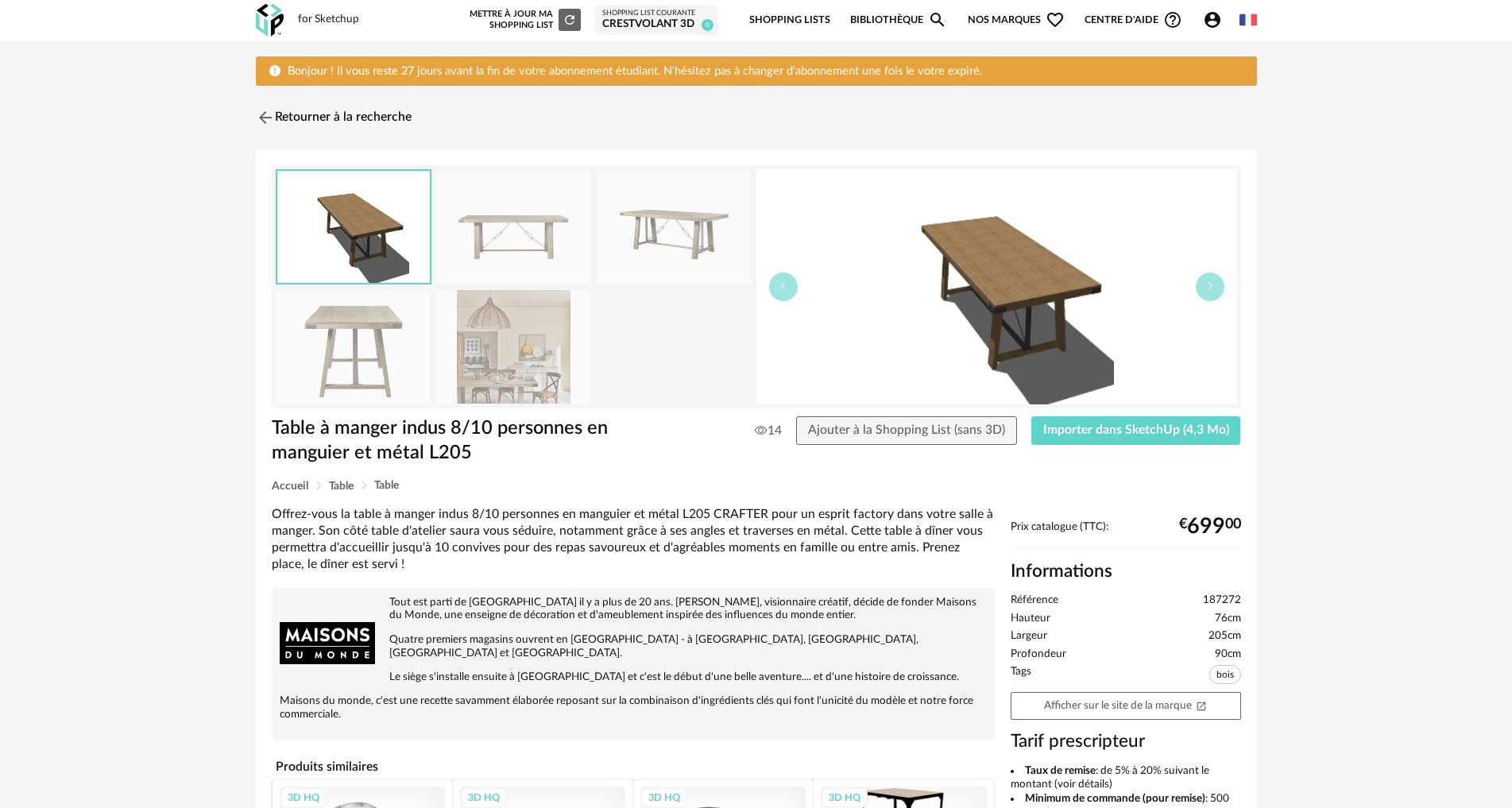
click at [683, 261] on img at bounding box center [673, 226] width 154 height 113
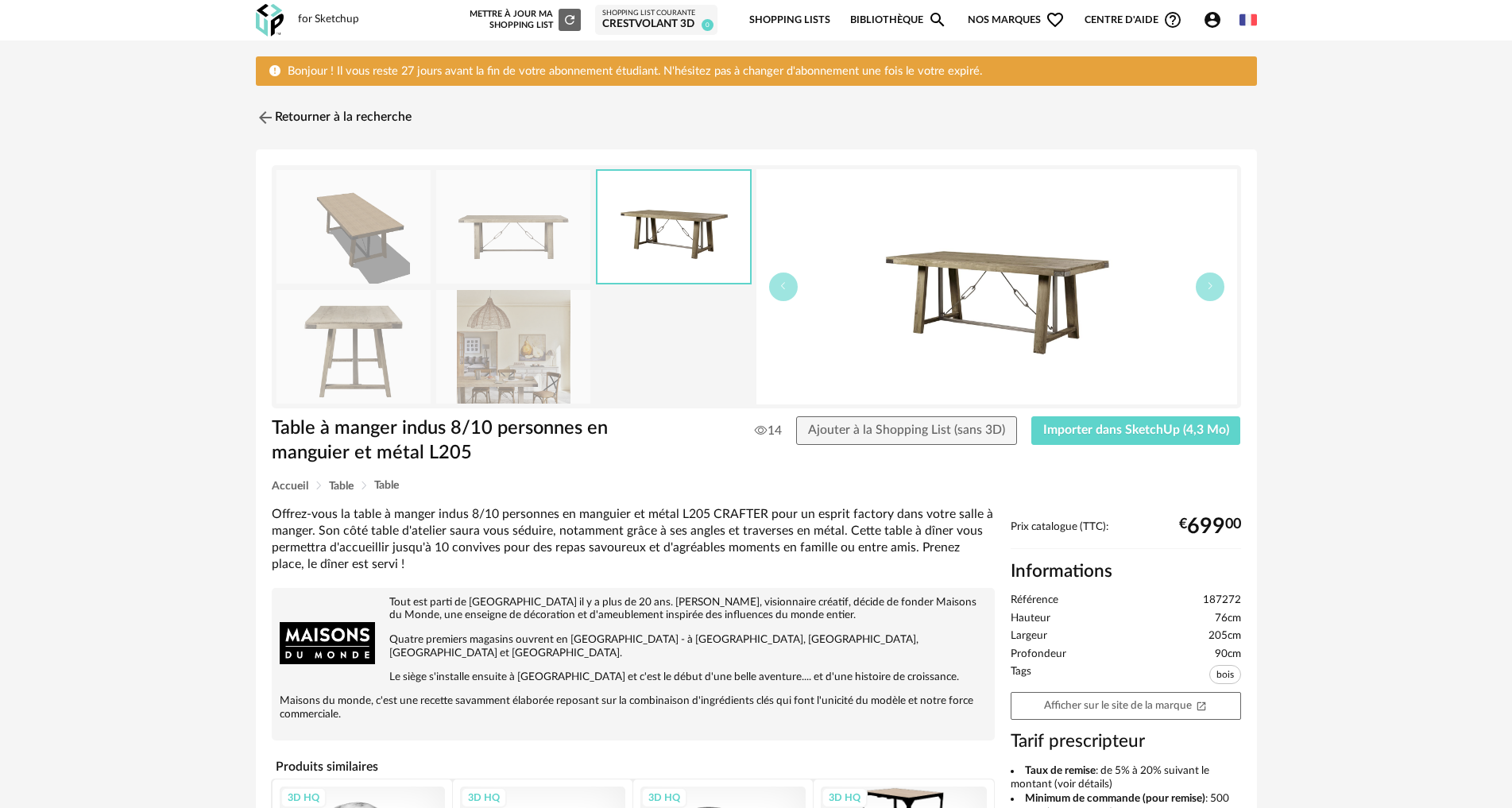
click at [562, 327] on img at bounding box center [513, 346] width 154 height 113
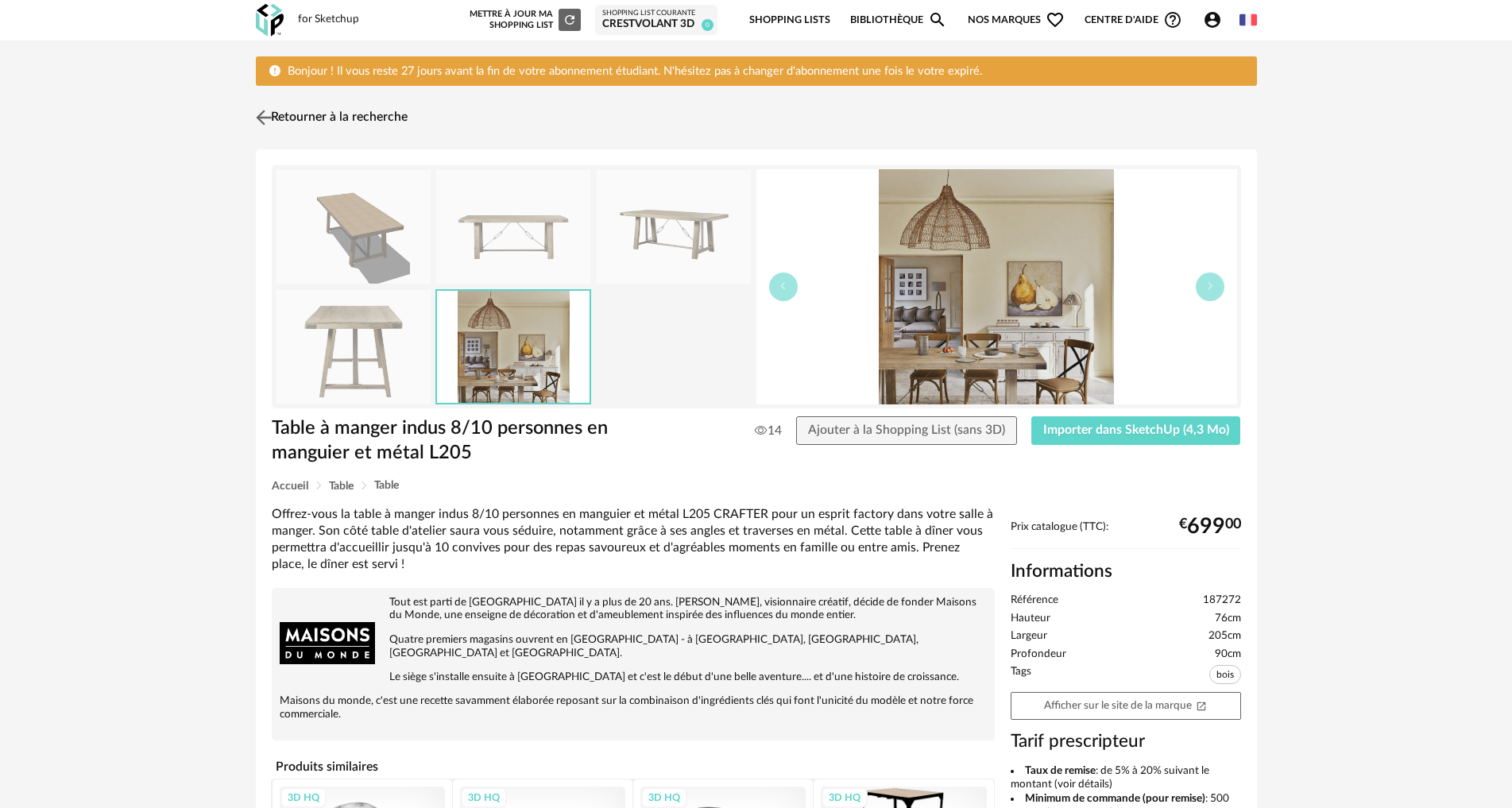
click at [261, 116] on img at bounding box center [263, 118] width 23 height 23
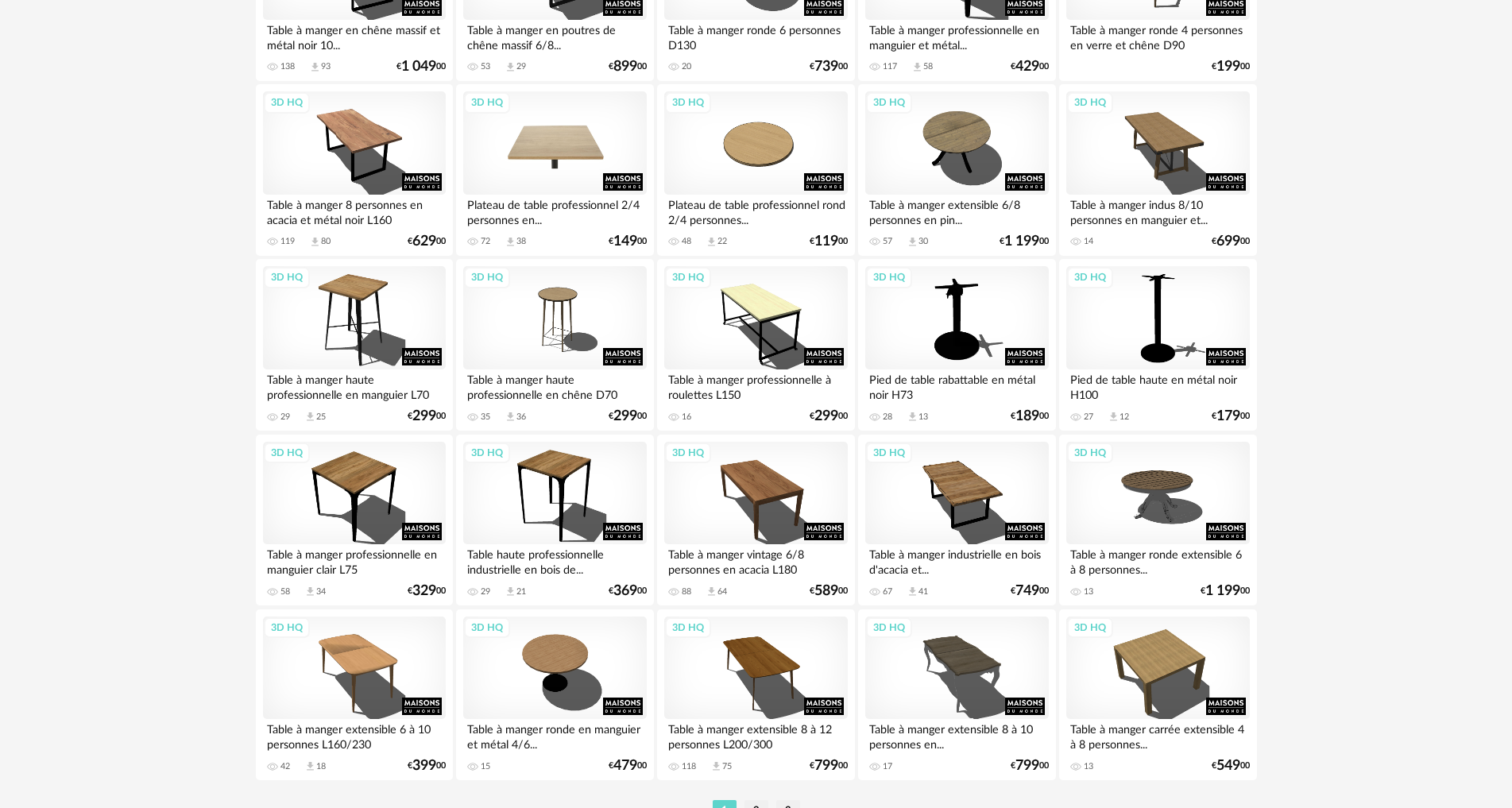
scroll to position [3145, 0]
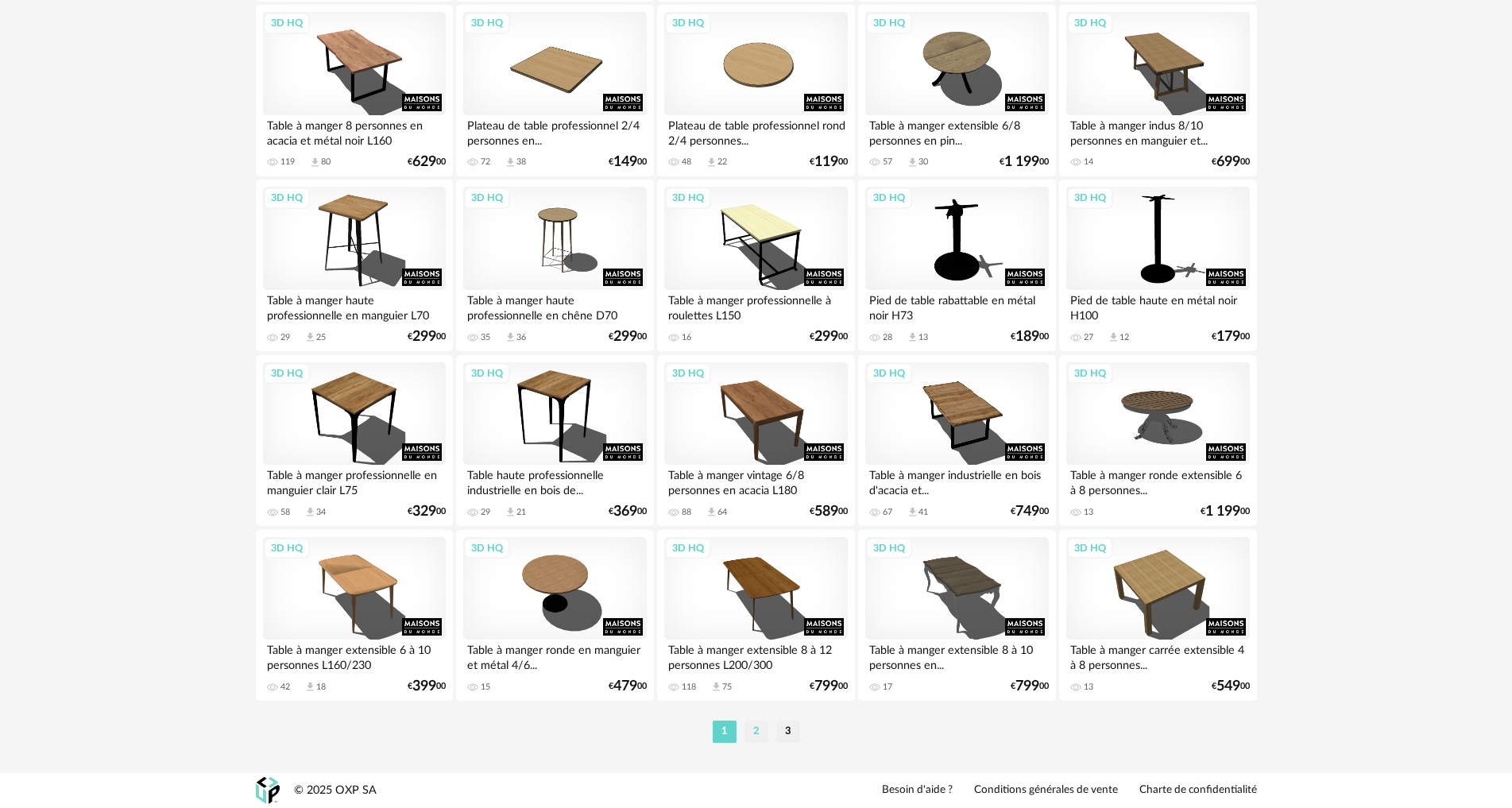
click at [750, 731] on li "2" at bounding box center [756, 732] width 24 height 22
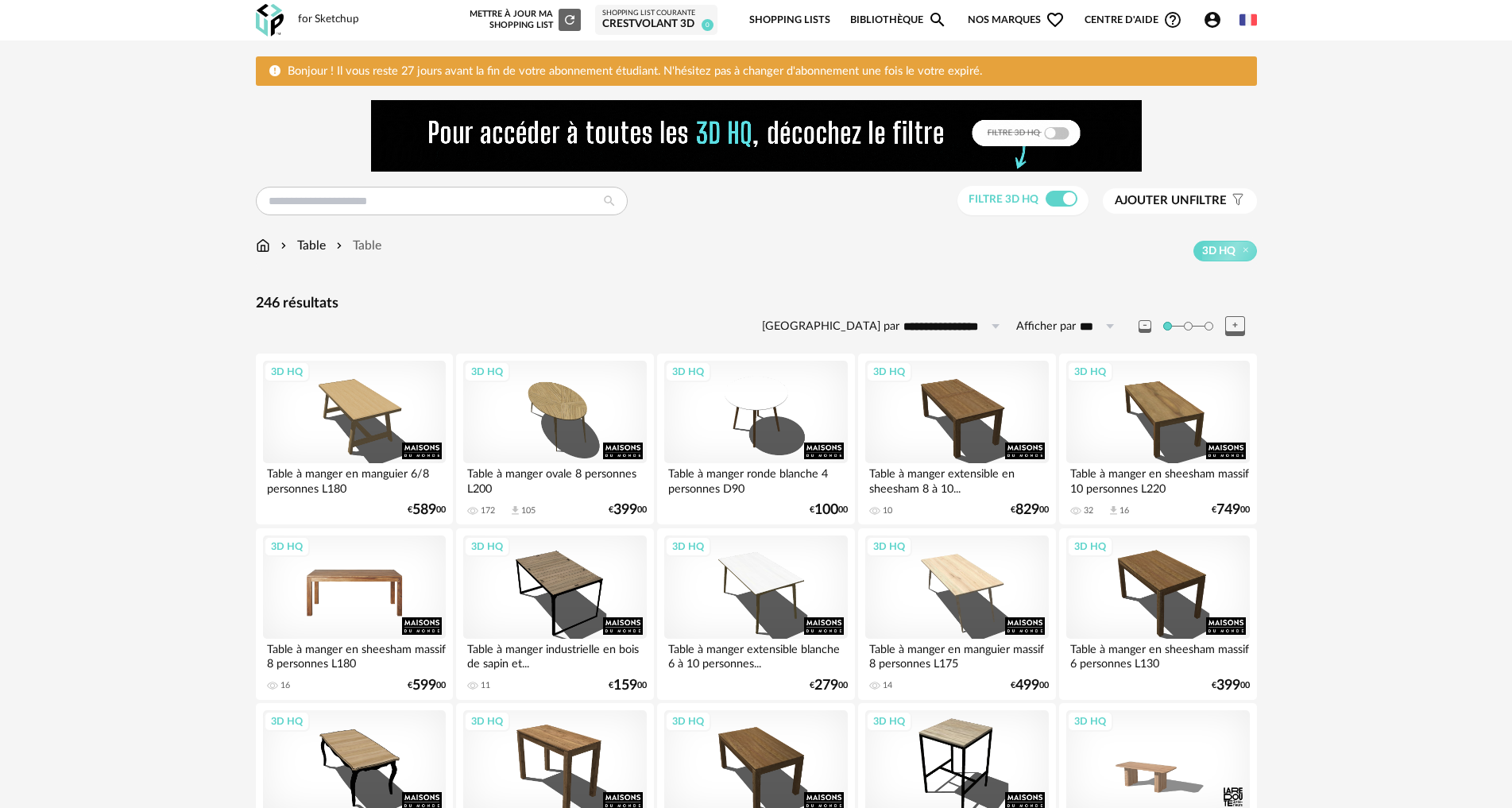
click at [349, 595] on div "3D HQ" at bounding box center [355, 587] width 182 height 103
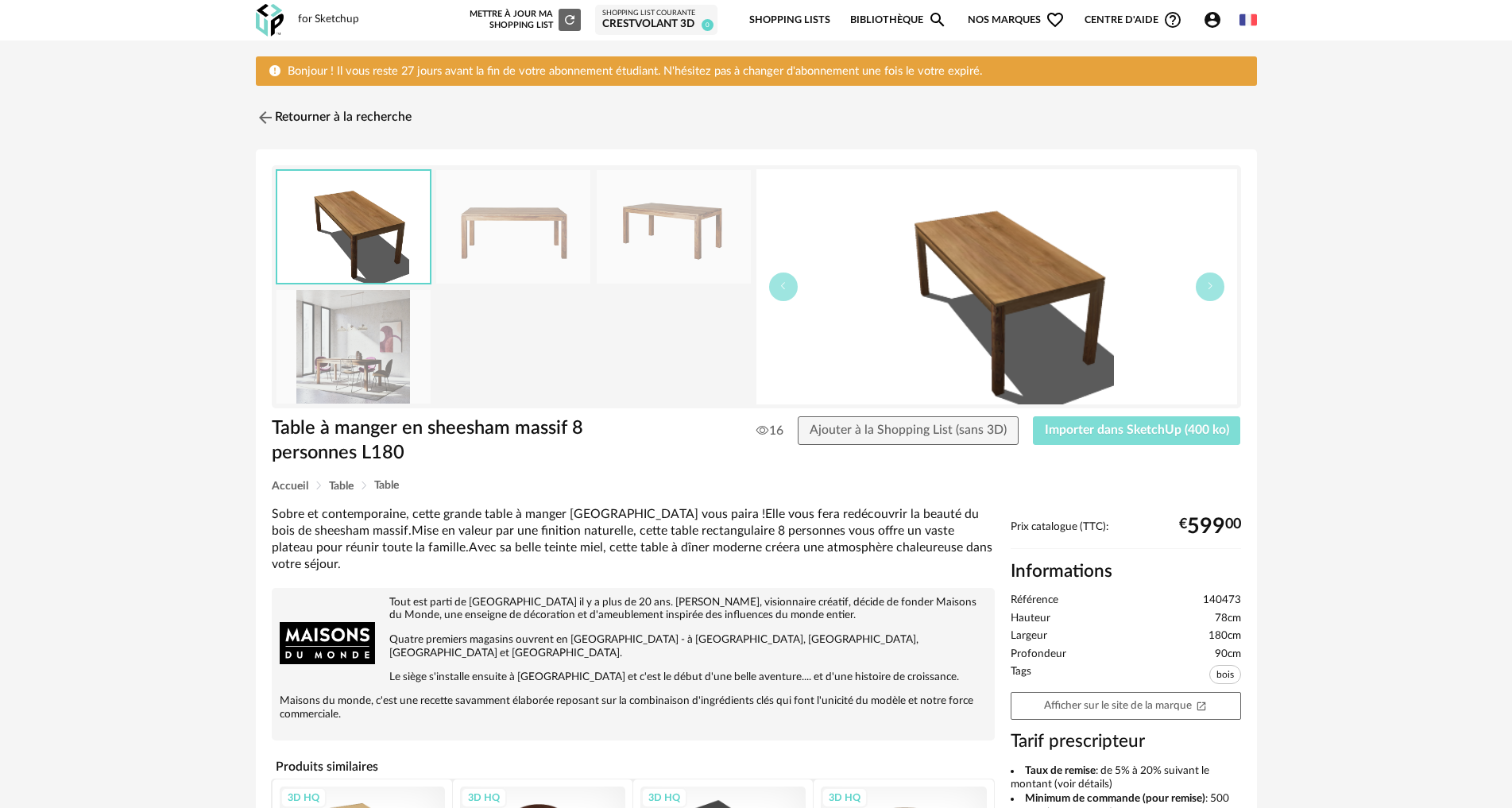
click at [1075, 434] on span "Importer dans SketchUp (400 ko)" at bounding box center [1137, 430] width 184 height 13
click at [265, 125] on img at bounding box center [263, 118] width 23 height 23
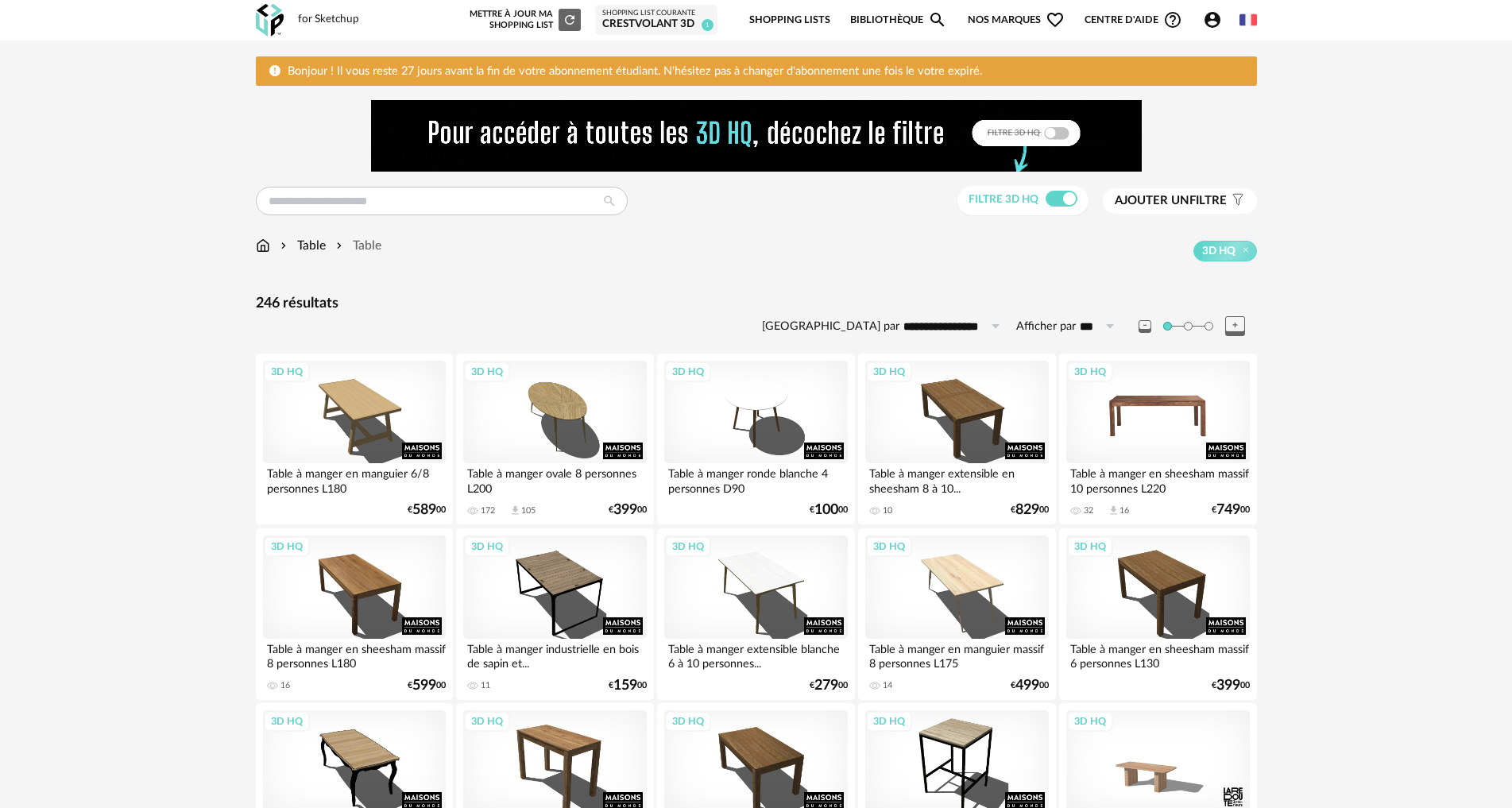
click at [1164, 419] on div "3D HQ" at bounding box center [1157, 412] width 182 height 103
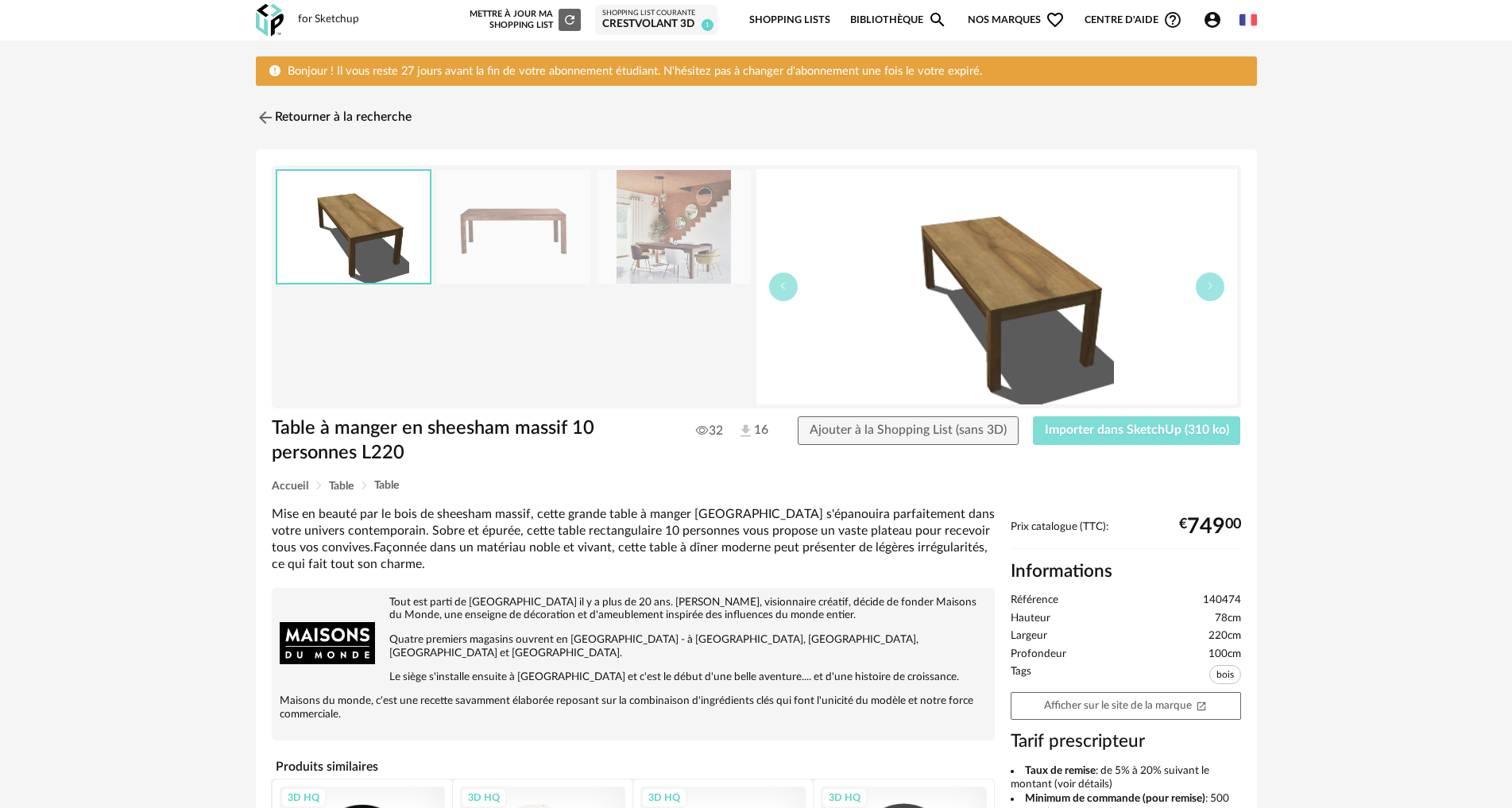
click at [1148, 425] on span "Importer dans SketchUp (310 ko)" at bounding box center [1137, 430] width 184 height 13
click at [268, 121] on img at bounding box center [263, 118] width 23 height 23
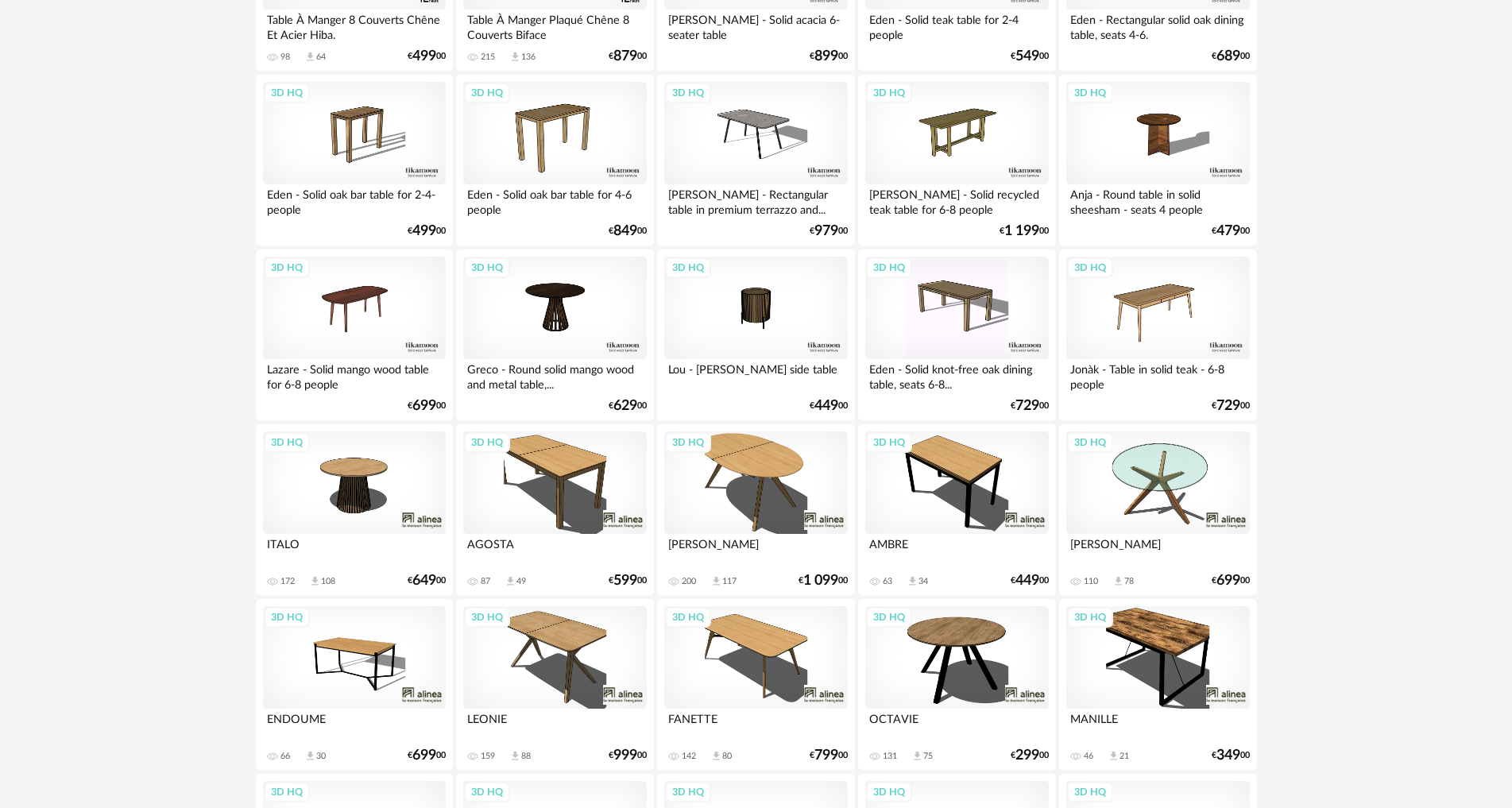
scroll to position [1508, 0]
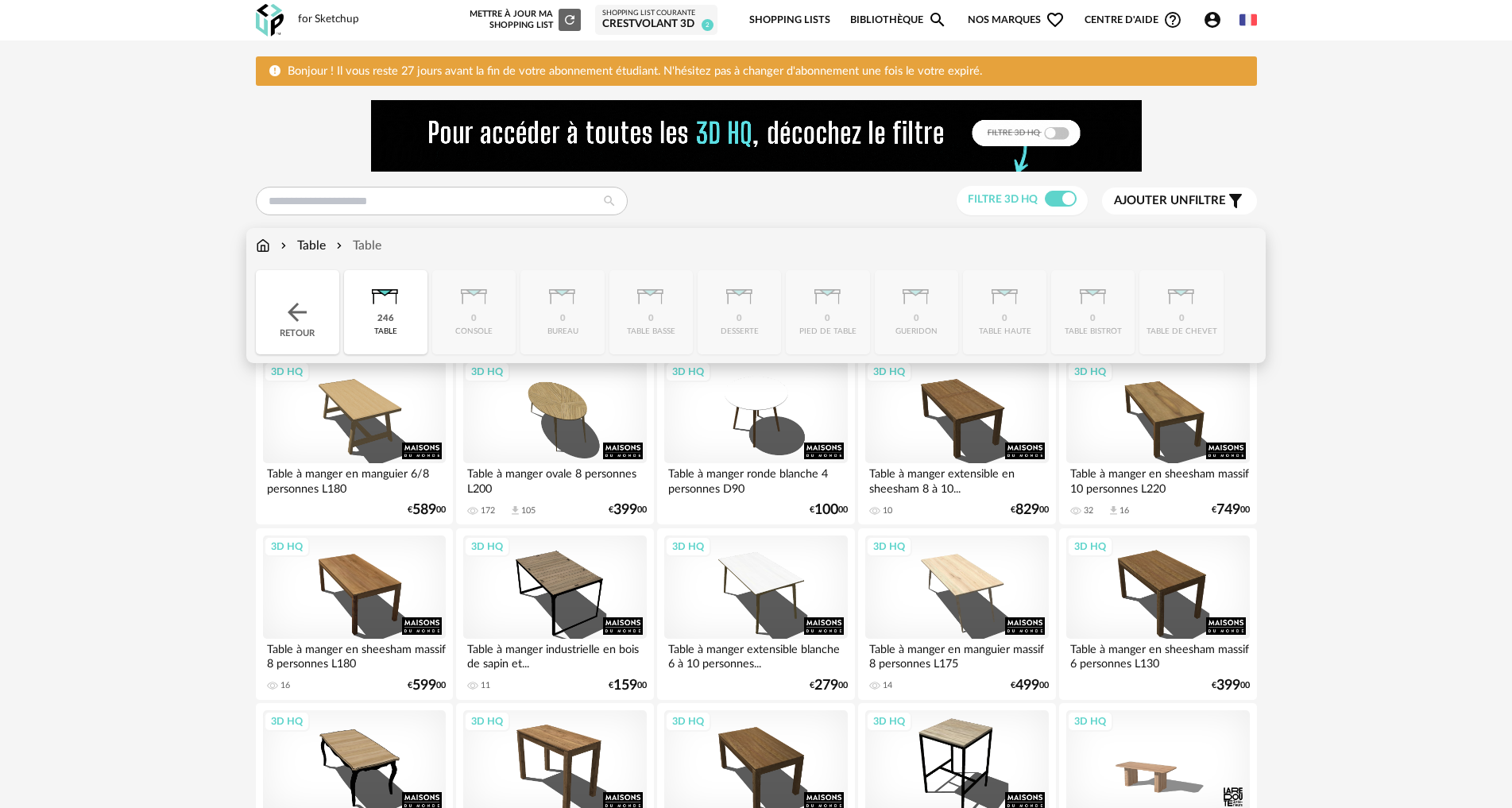
click at [270, 246] on img at bounding box center [263, 246] width 15 height 18
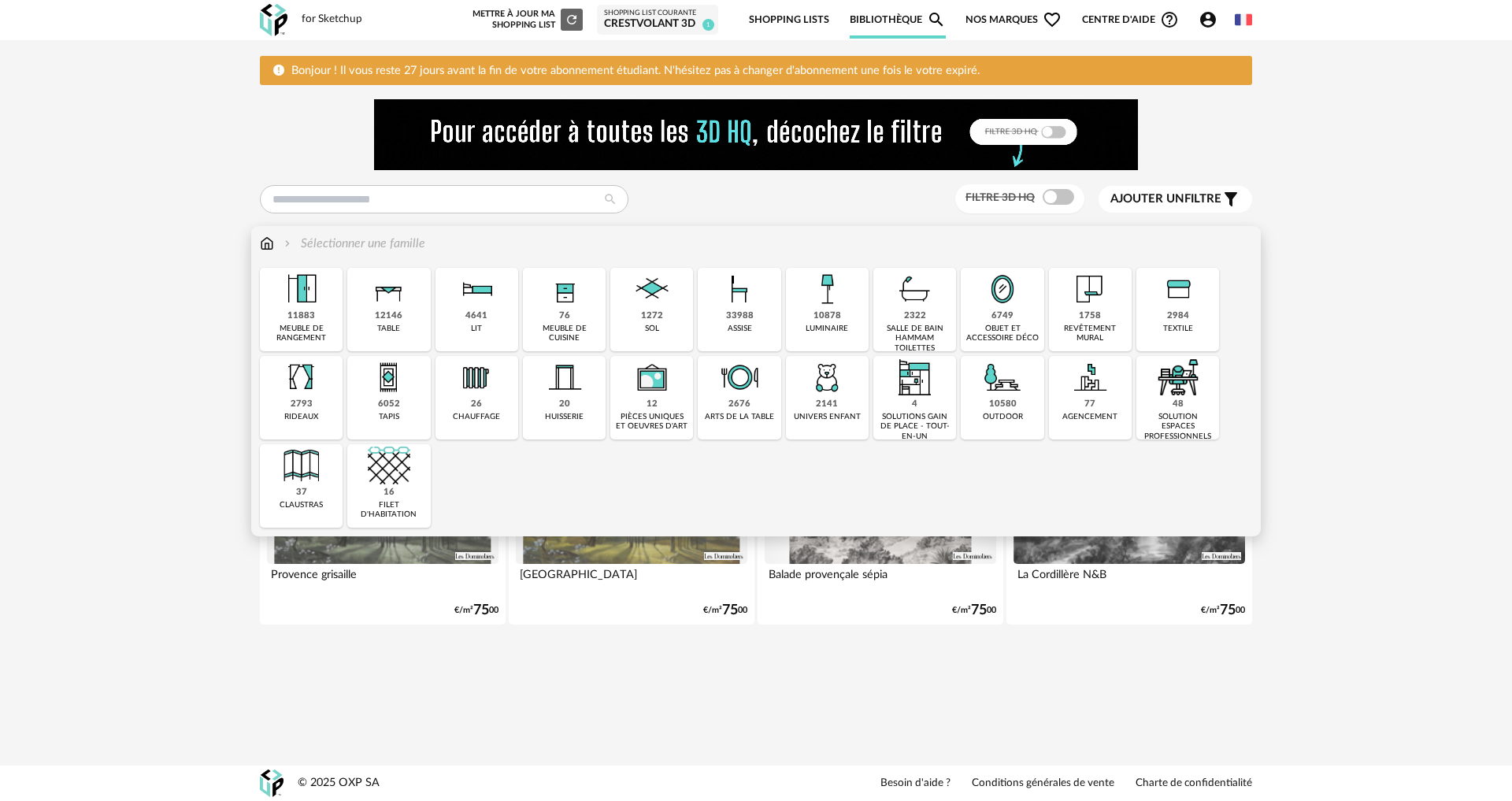
click at [721, 329] on div "33988 assise" at bounding box center [738, 308] width 83 height 83
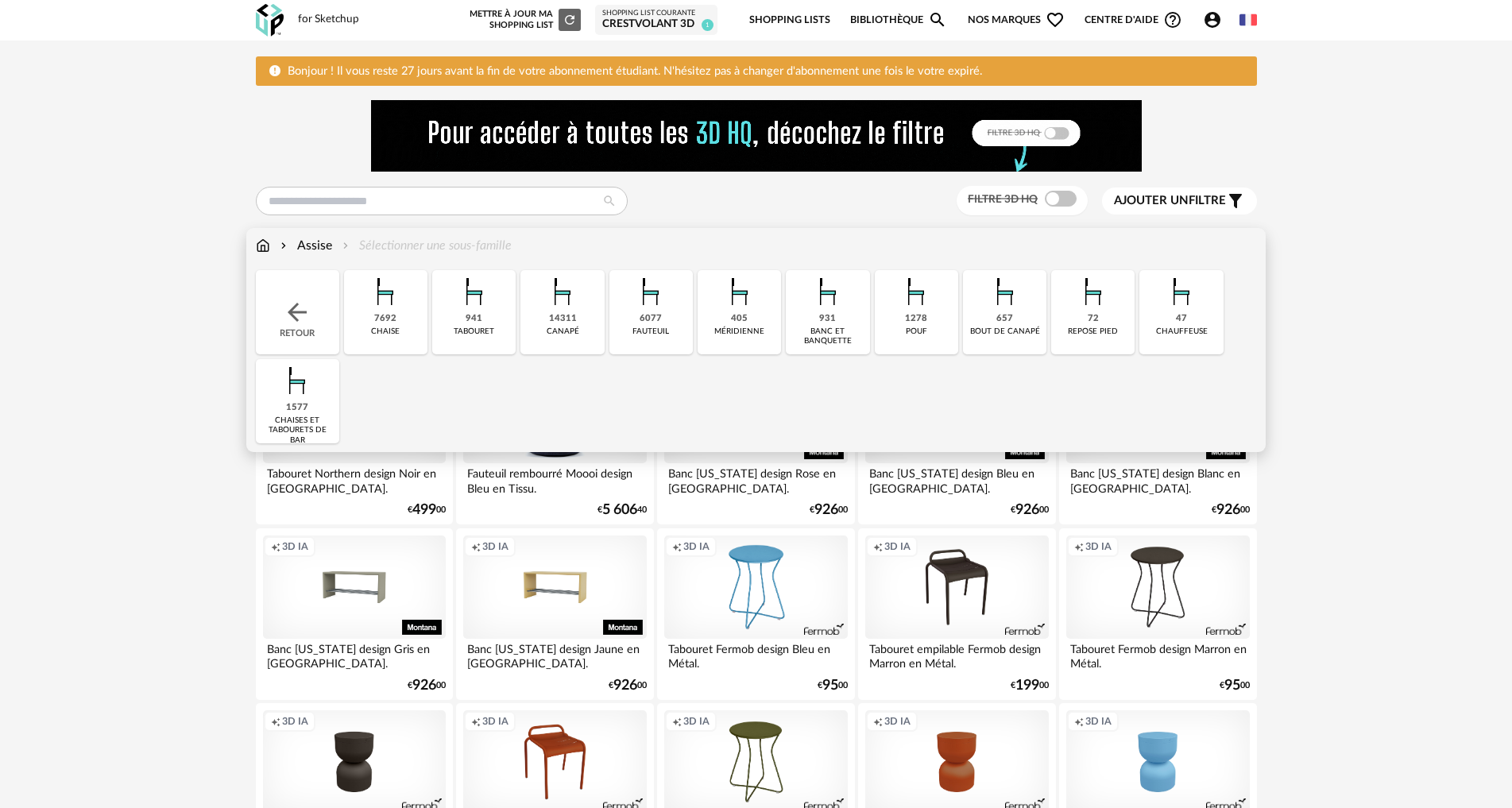
click at [404, 292] on img at bounding box center [385, 291] width 43 height 43
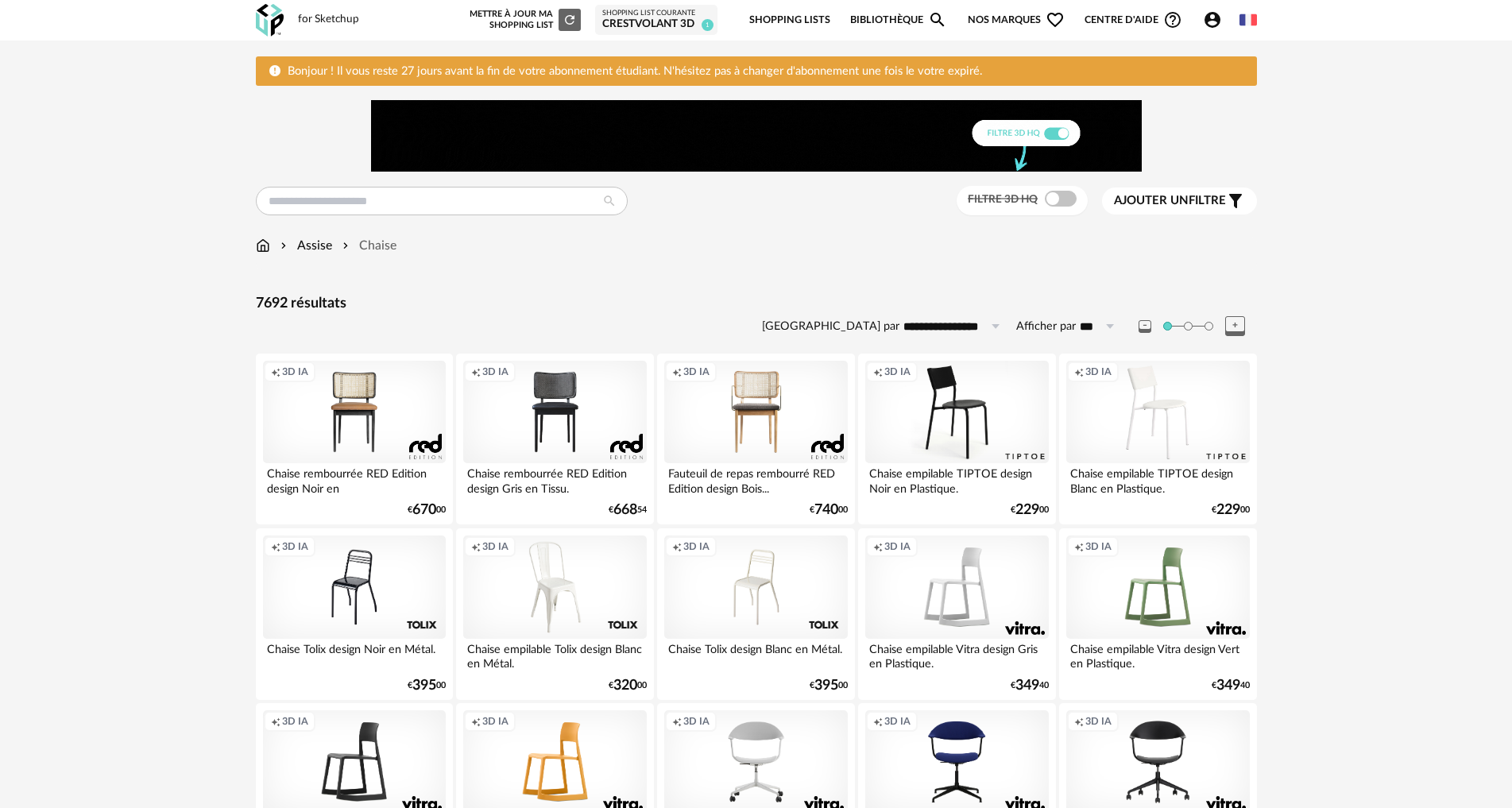
click at [1040, 194] on label "Filtre 3D HQ" at bounding box center [1024, 199] width 113 height 15
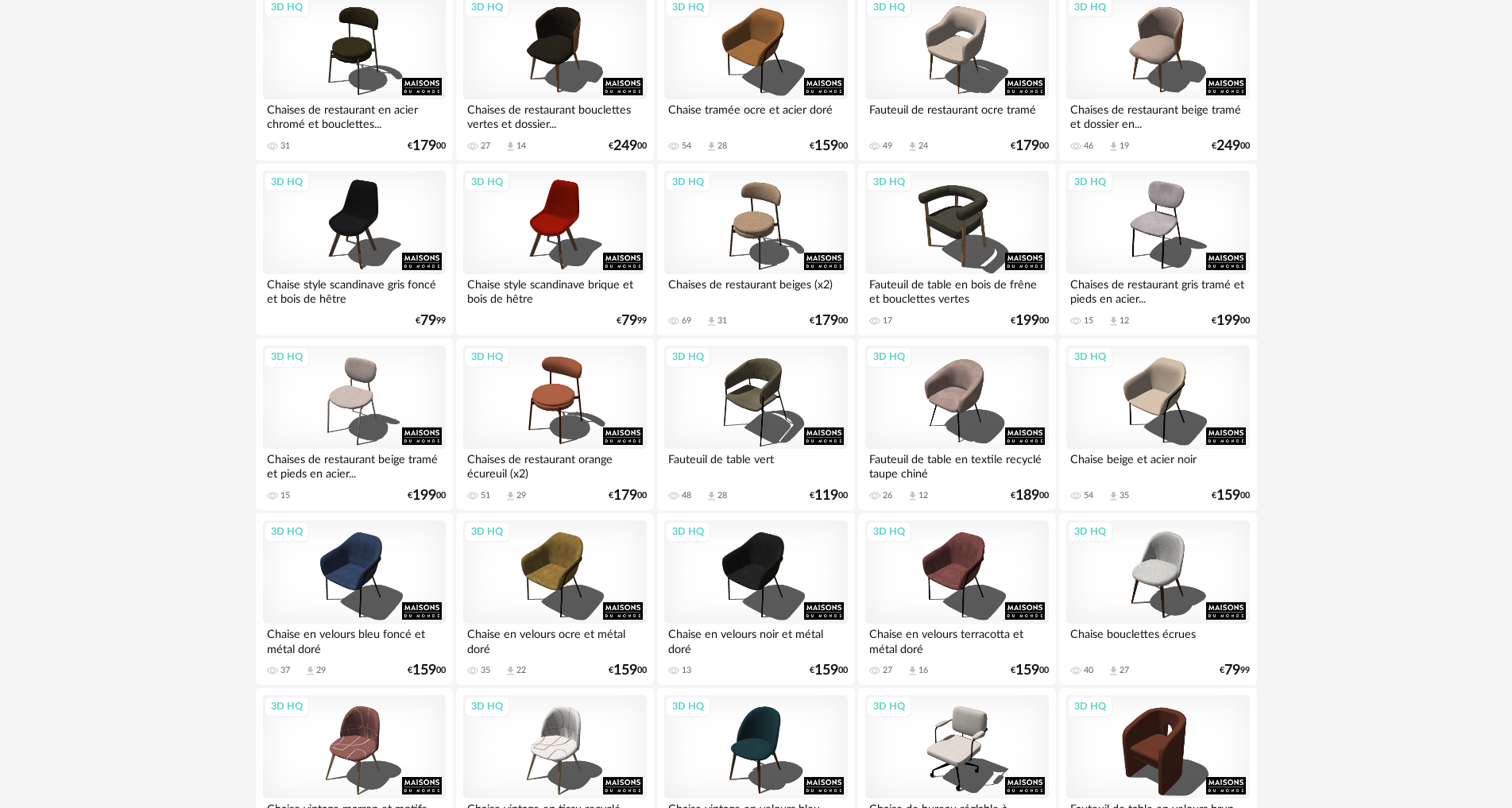
scroll to position [556, 0]
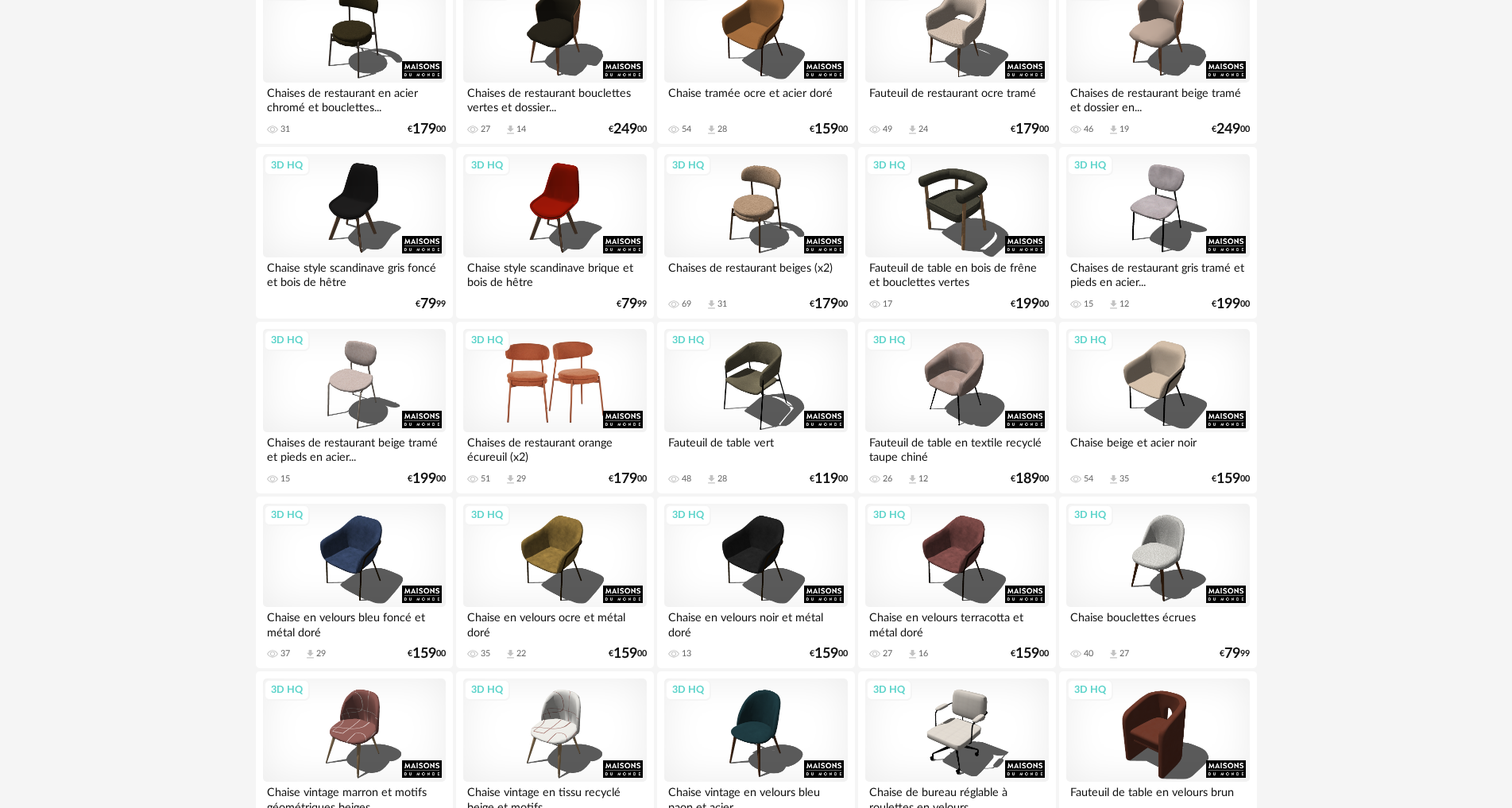
click at [553, 391] on div "3D HQ" at bounding box center [554, 380] width 182 height 103
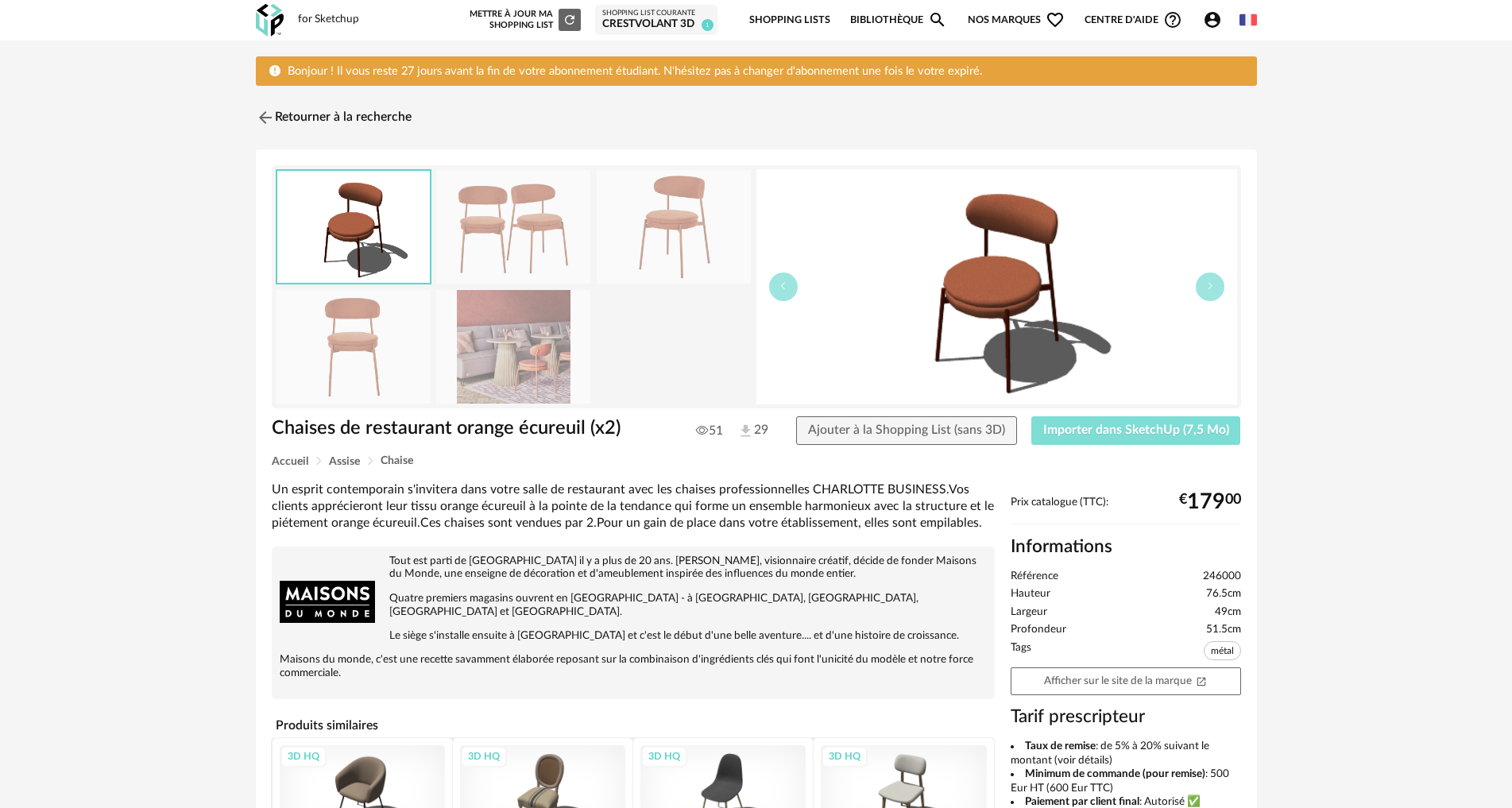
click at [1121, 433] on span "Importer dans SketchUp (7,5 Mo)" at bounding box center [1136, 430] width 186 height 13
click at [261, 102] on link "Retourner à la recherche" at bounding box center [330, 118] width 156 height 35
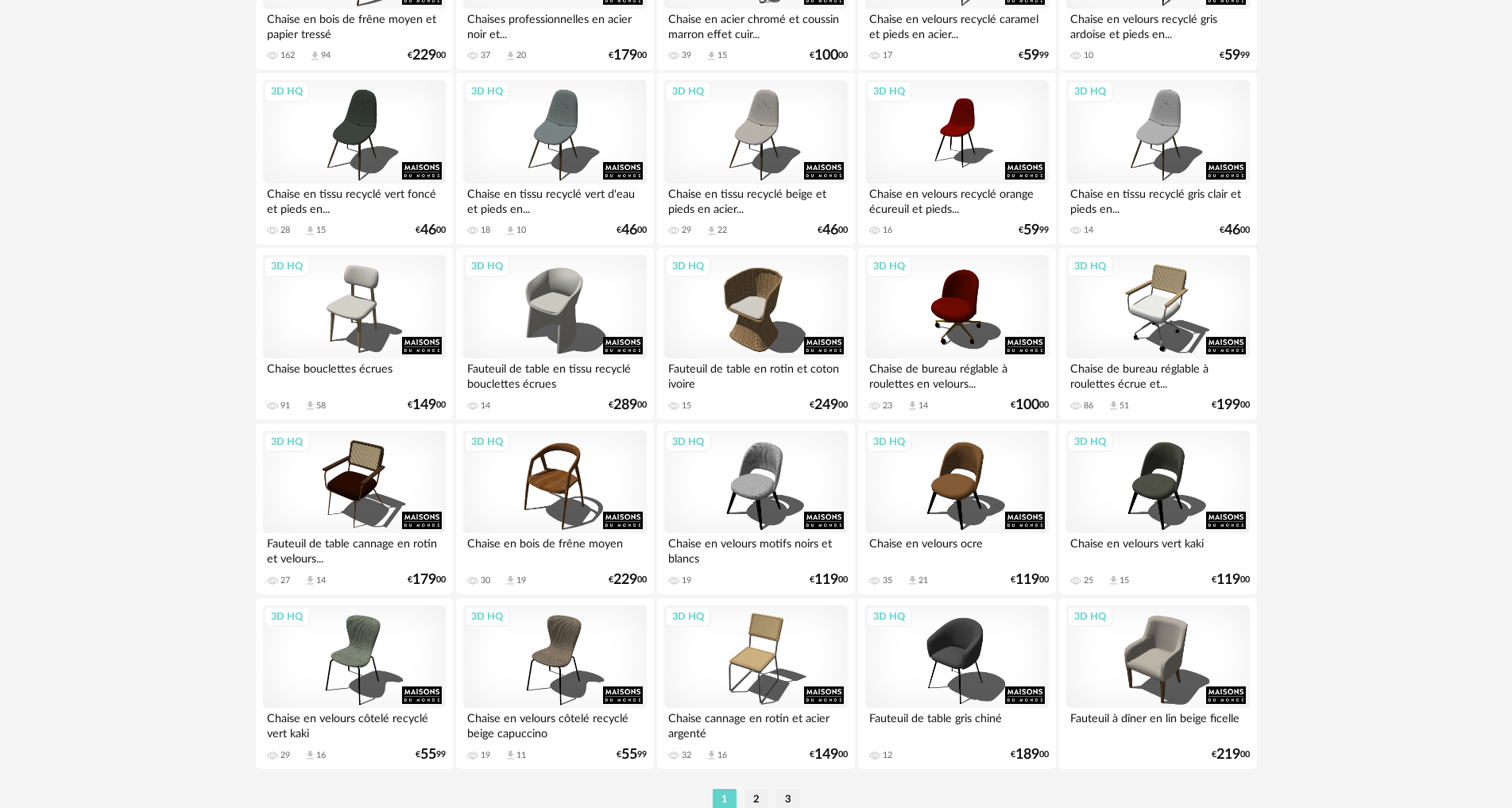
scroll to position [3145, 0]
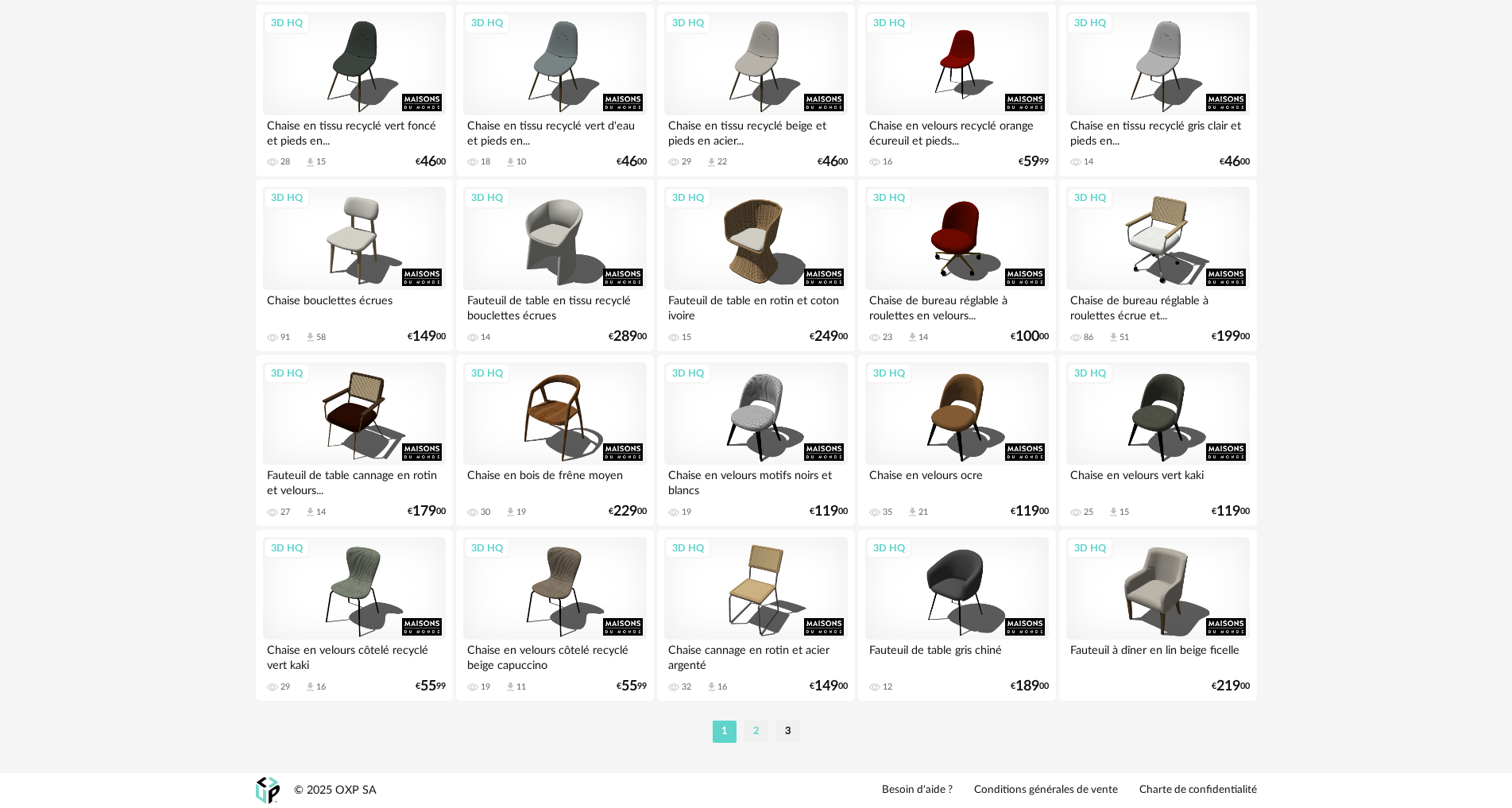
click at [755, 734] on li "2" at bounding box center [756, 732] width 24 height 22
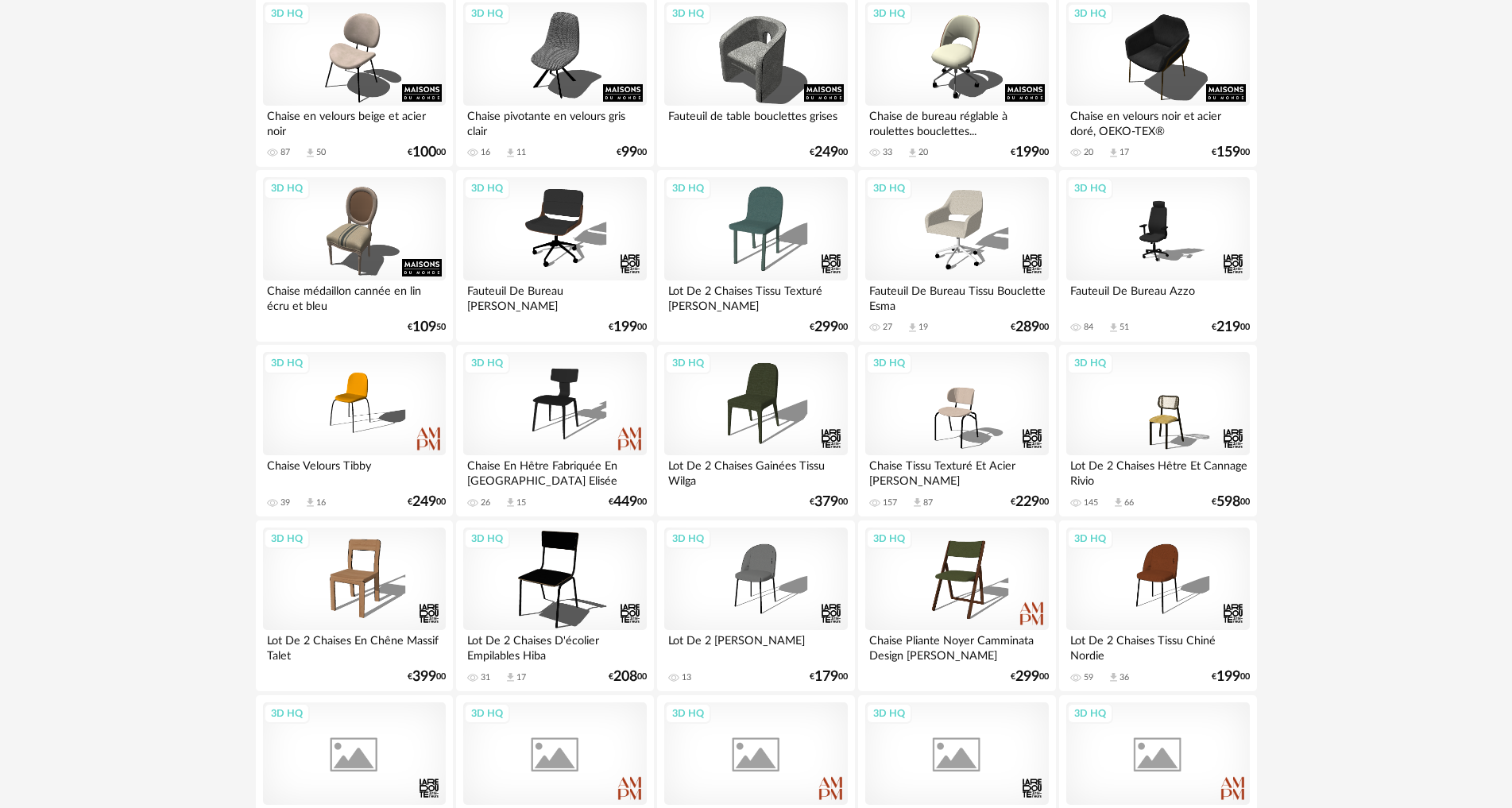
scroll to position [3018, 0]
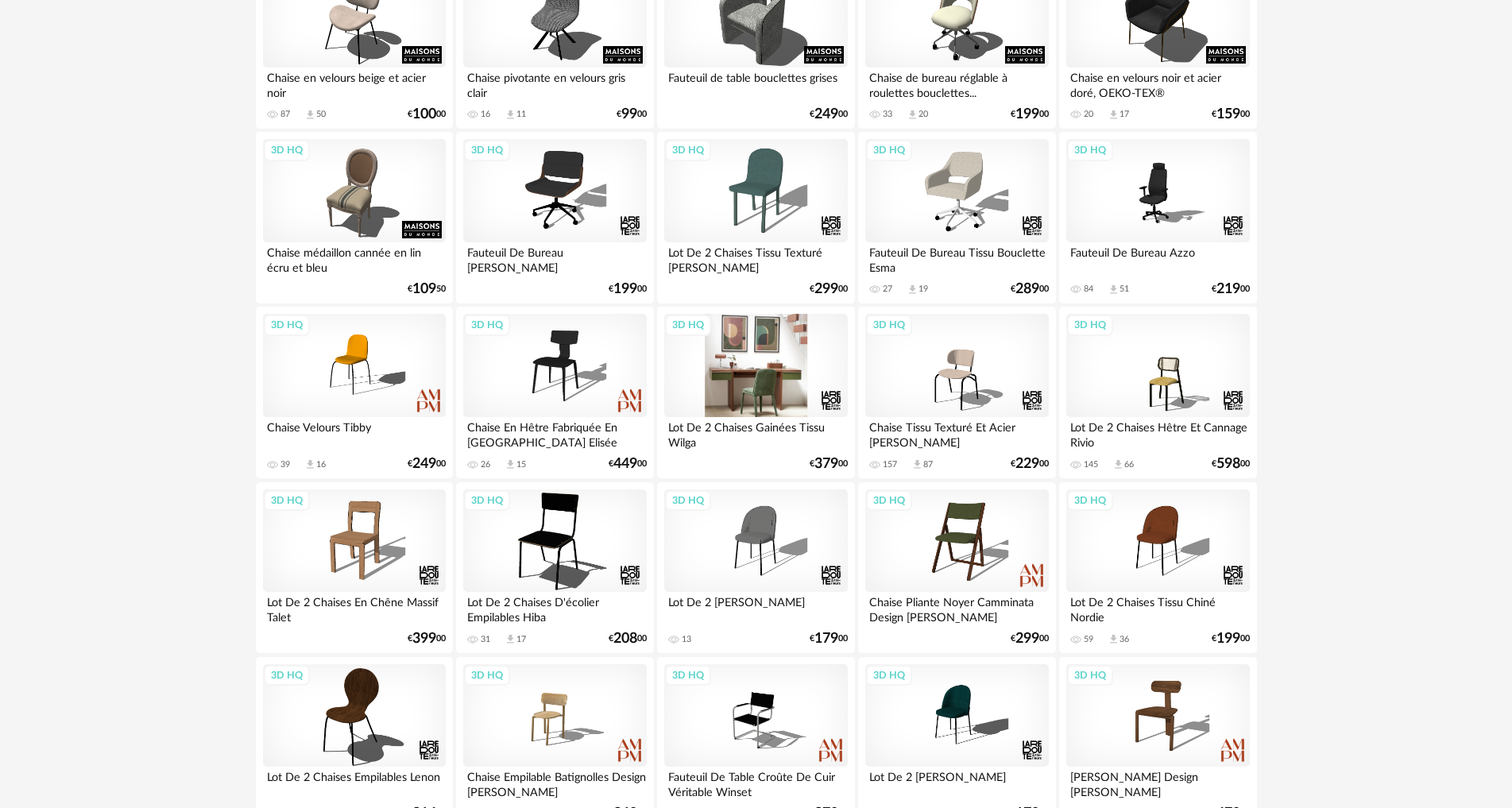
click at [742, 332] on div "3D HQ" at bounding box center [755, 365] width 182 height 103
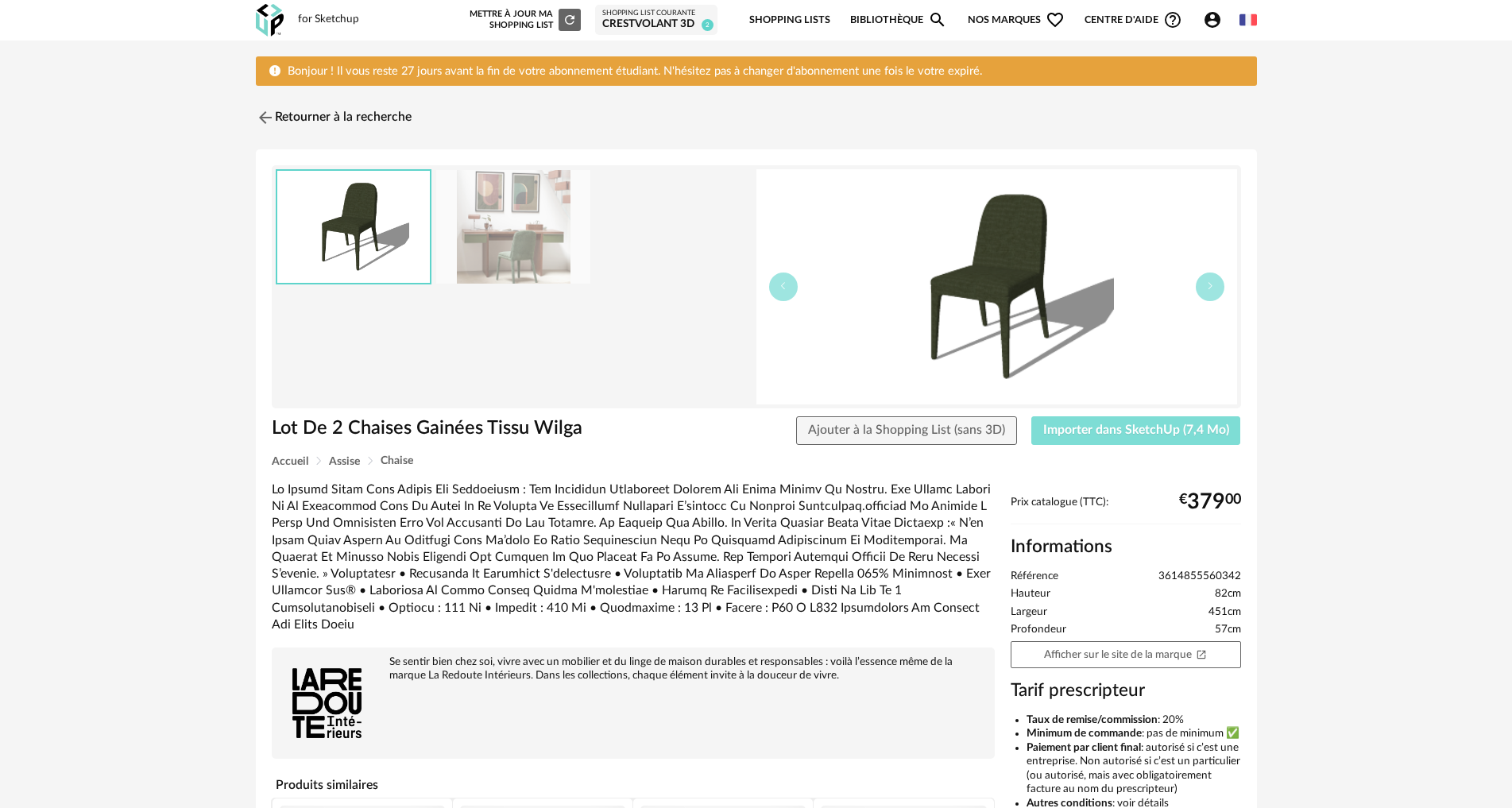
click at [1164, 433] on span "Importer dans SketchUp (7,4 Mo)" at bounding box center [1136, 430] width 186 height 13
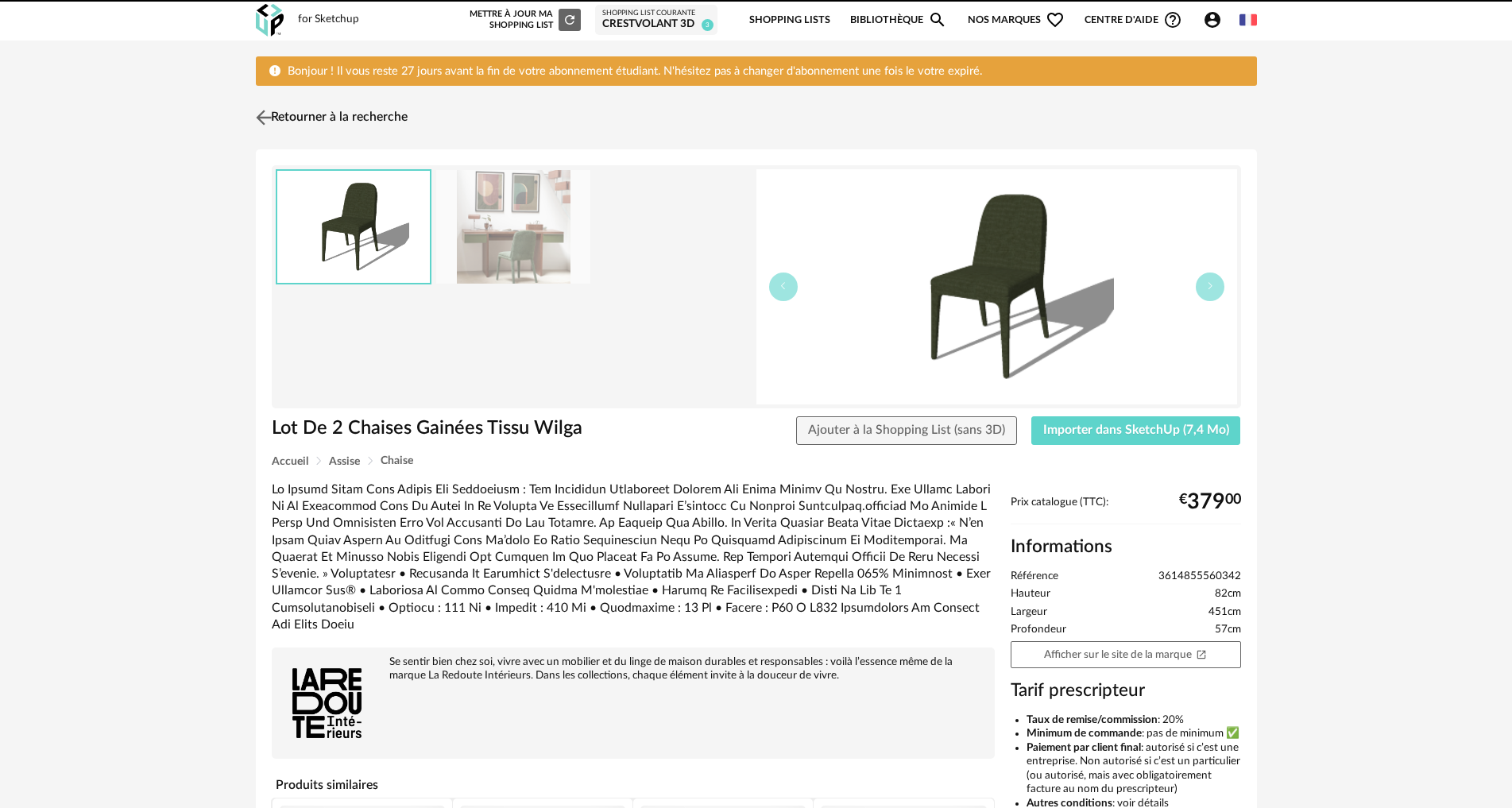
click at [258, 122] on img at bounding box center [263, 118] width 23 height 23
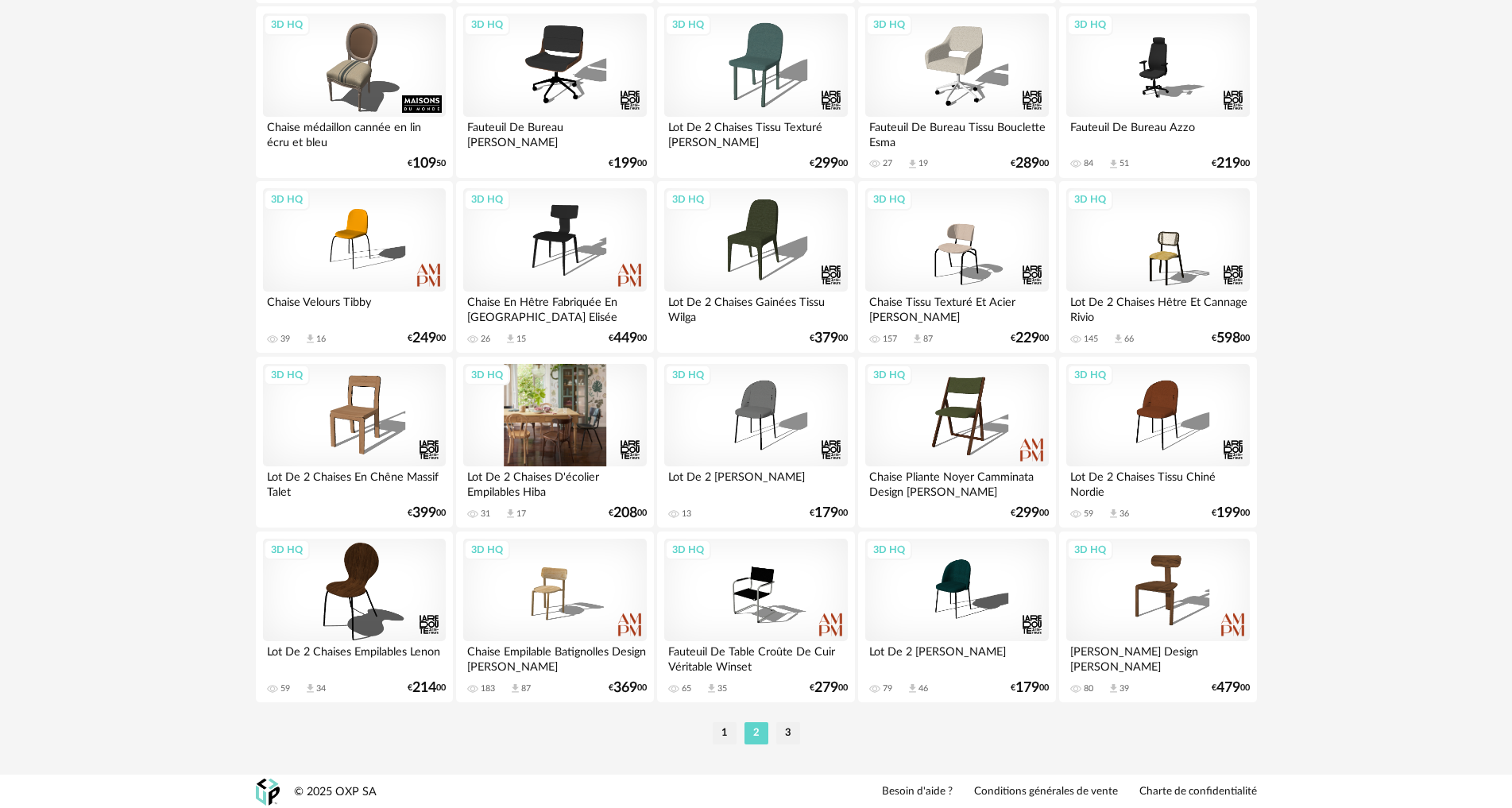
scroll to position [3145, 0]
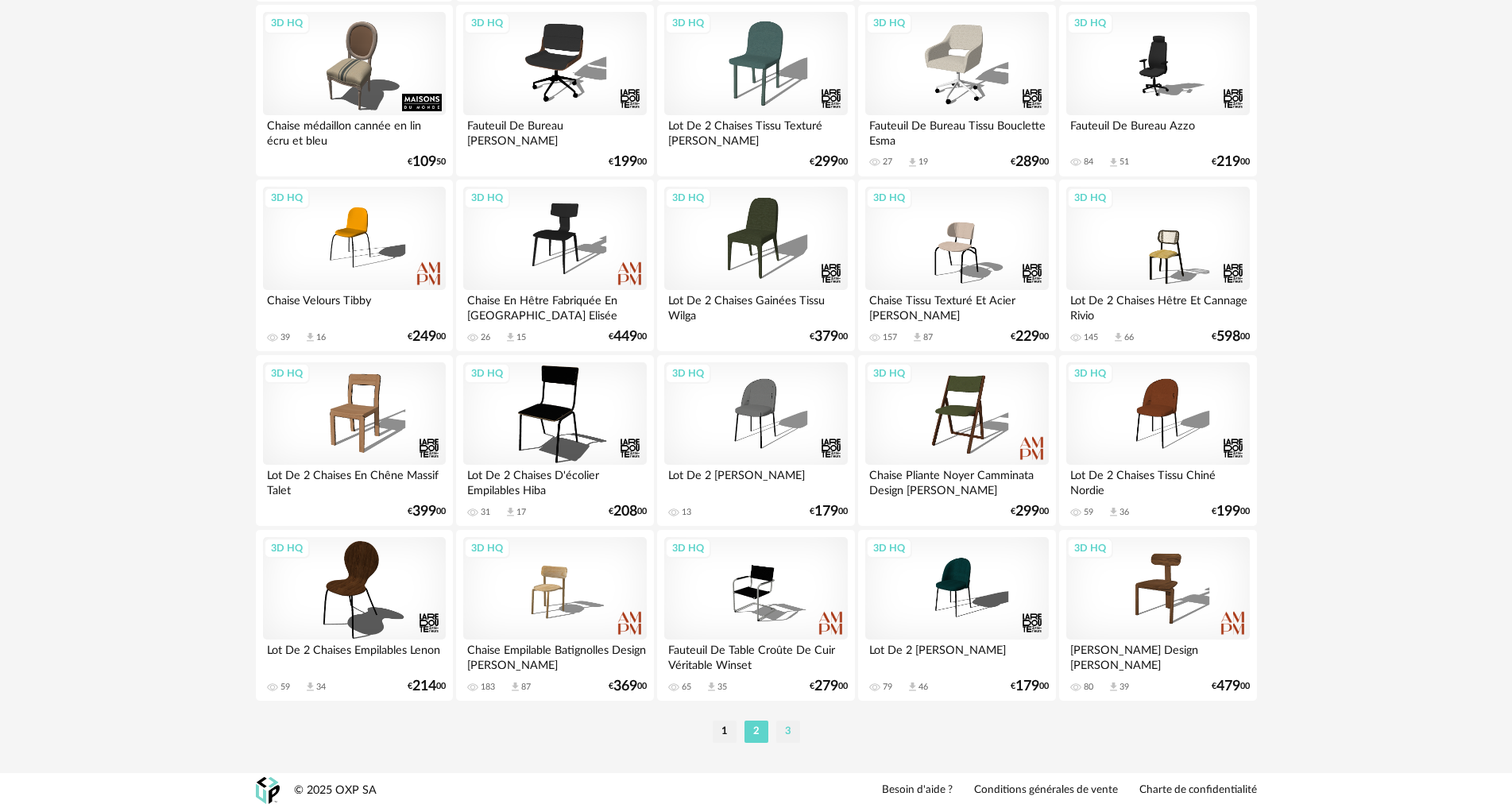
click at [785, 733] on li "3" at bounding box center [788, 732] width 24 height 22
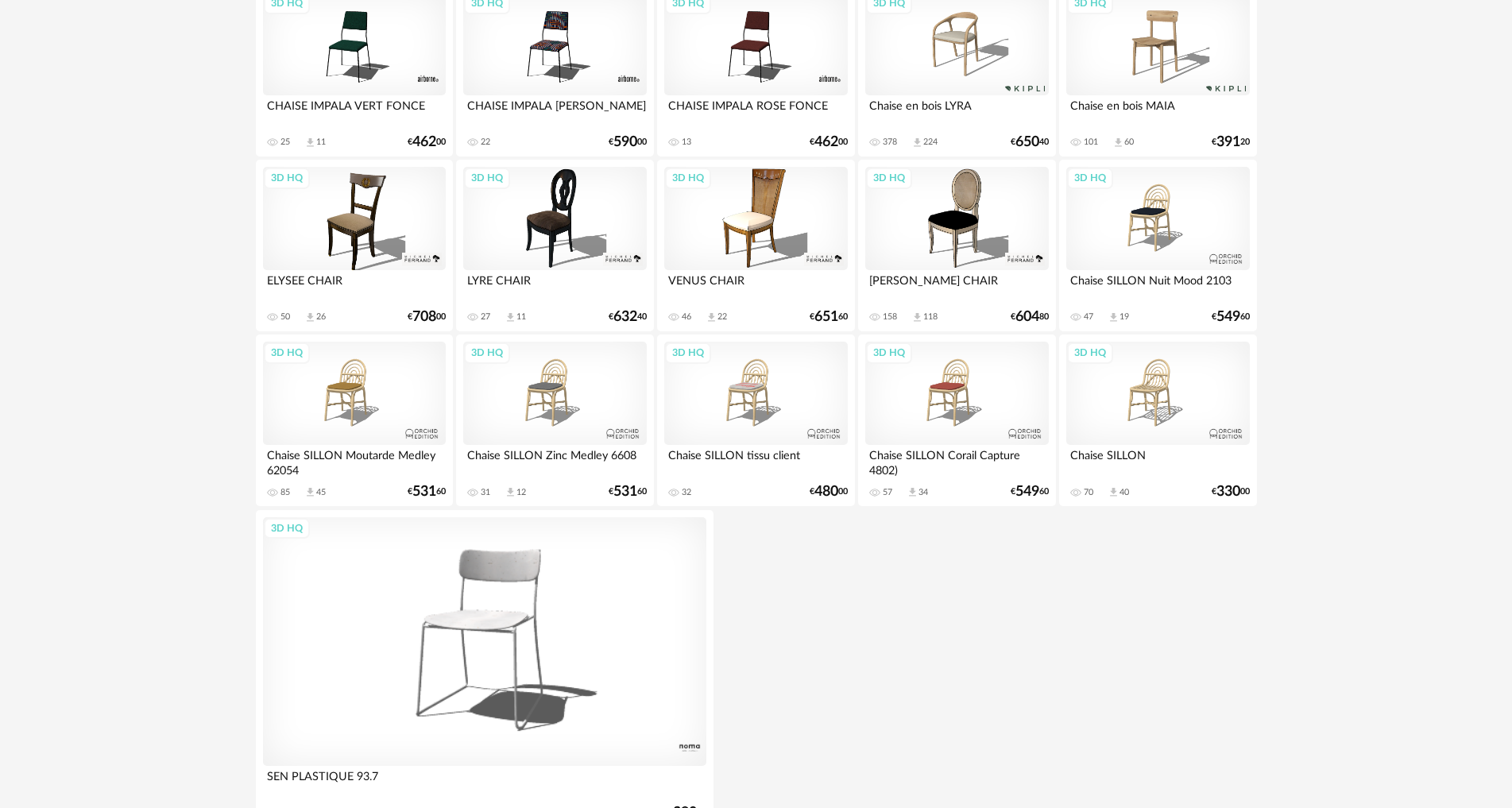
scroll to position [3117, 0]
